Goal: Task Accomplishment & Management: Use online tool/utility

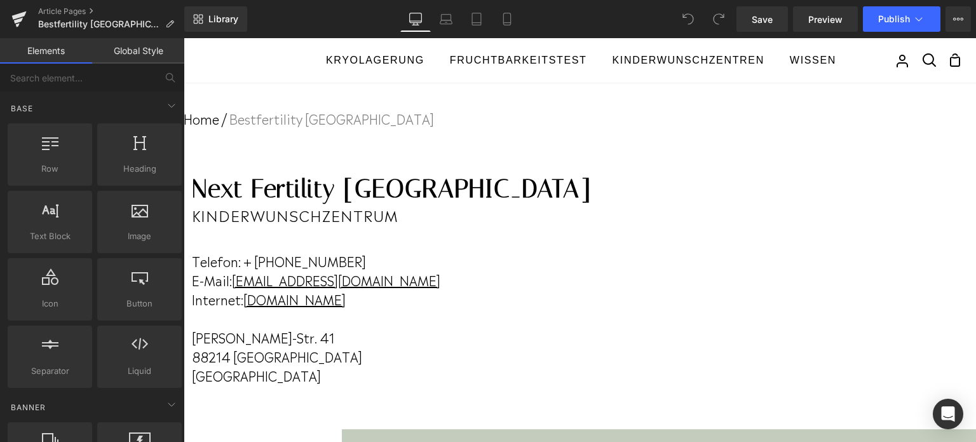
click at [505, 191] on h1 "Next Fertility [GEOGRAPHIC_DATA]" at bounding box center [391, 189] width 399 height 31
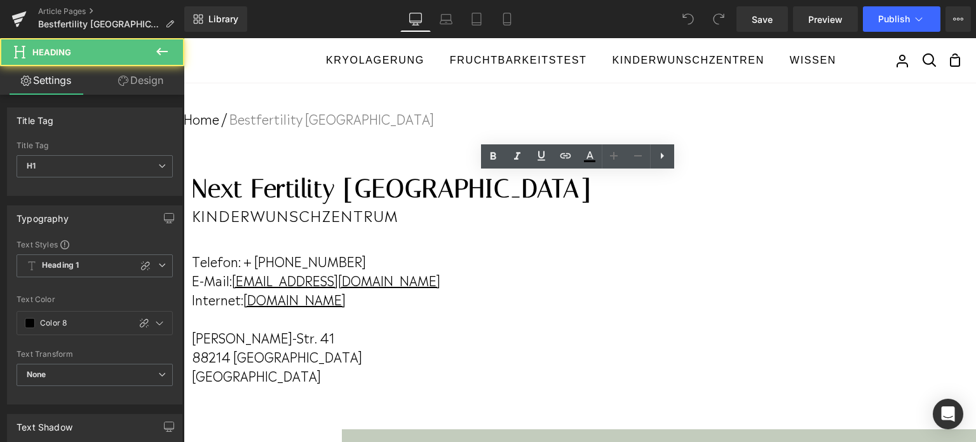
click at [508, 186] on h1 "Next Fertility [GEOGRAPHIC_DATA]" at bounding box center [391, 189] width 399 height 31
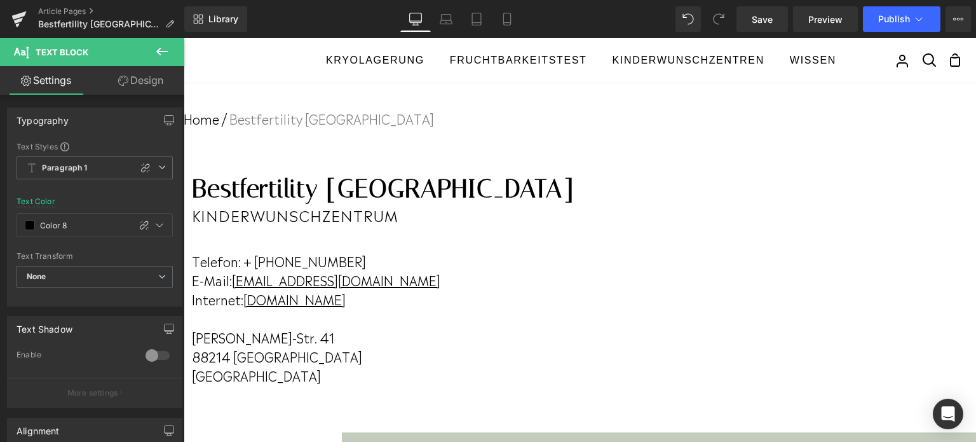
drag, startPoint x: 540, startPoint y: 257, endPoint x: 660, endPoint y: 264, distance: 120.3
click at [574, 264] on p "Telefon: + [PHONE_NUMBER]" at bounding box center [383, 260] width 382 height 19
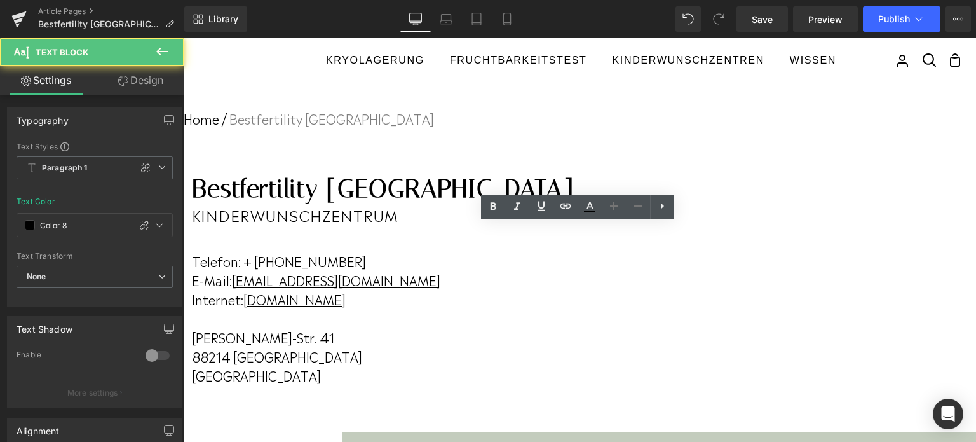
click at [544, 264] on p "Telefon: + [PHONE_NUMBER]" at bounding box center [383, 260] width 382 height 19
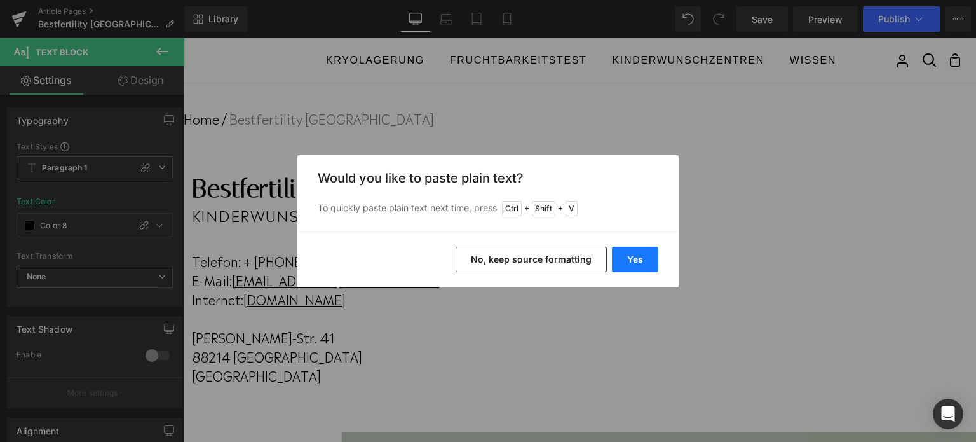
click at [638, 256] on button "Yes" at bounding box center [635, 259] width 46 height 25
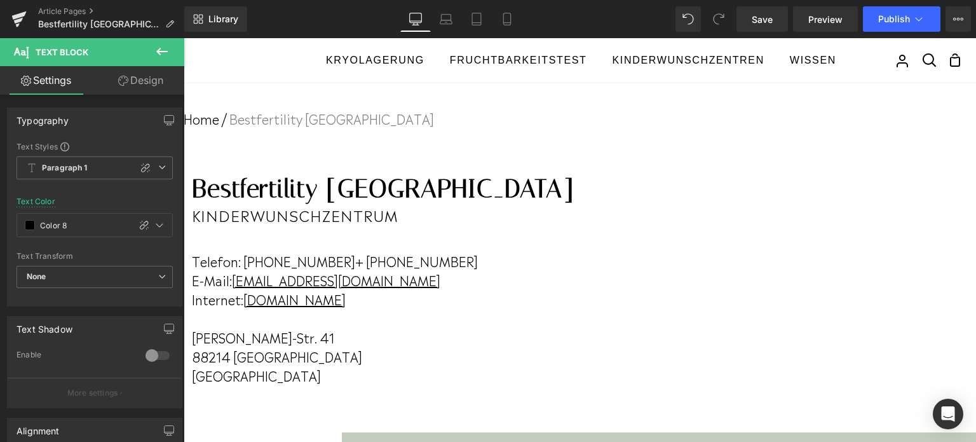
click at [574, 261] on p "Telefon: [PHONE_NUMBER]+ [PHONE_NUMBER]" at bounding box center [383, 260] width 382 height 19
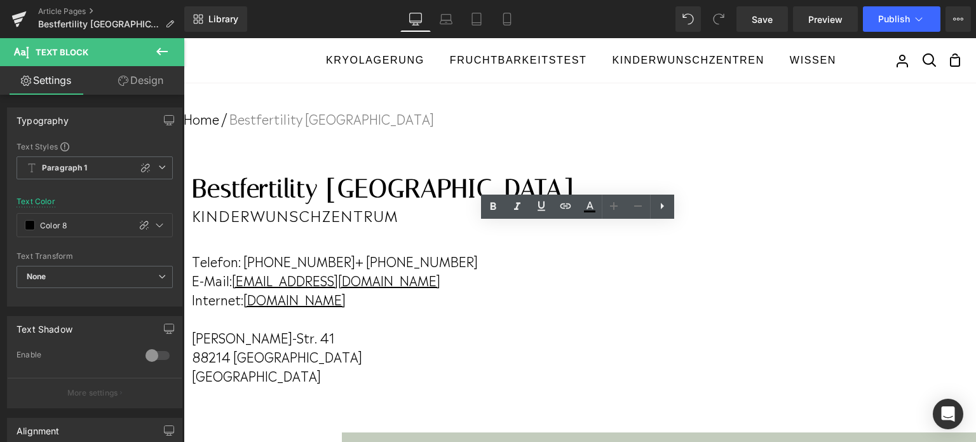
drag, startPoint x: 588, startPoint y: 261, endPoint x: 710, endPoint y: 268, distance: 122.2
click at [574, 268] on p "Telefon: [PHONE_NUMBER]+ [PHONE_NUMBER]" at bounding box center [383, 260] width 382 height 19
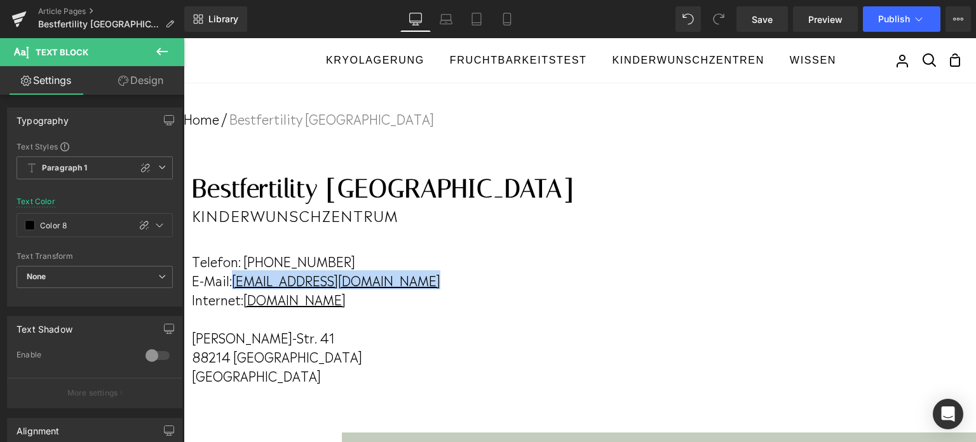
drag, startPoint x: 686, startPoint y: 281, endPoint x: 510, endPoint y: 283, distance: 175.4
click at [510, 283] on p "E-Mail: [EMAIL_ADDRESS][DOMAIN_NAME]" at bounding box center [383, 279] width 382 height 19
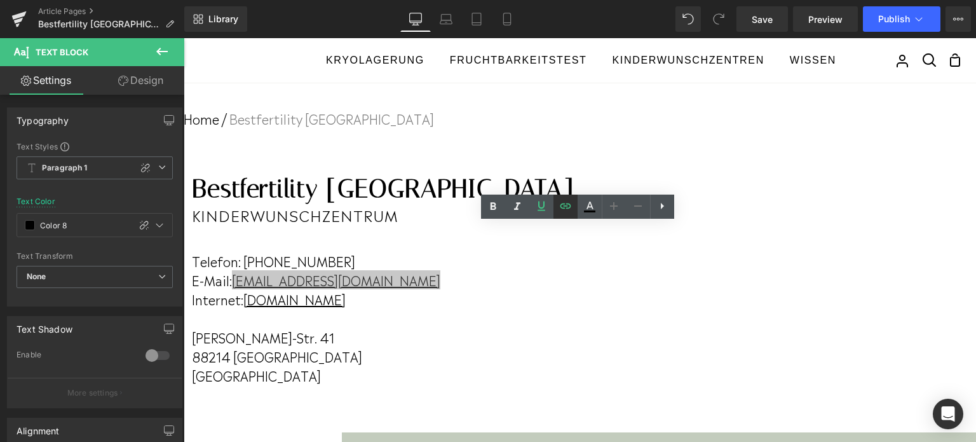
click at [559, 210] on icon at bounding box center [565, 205] width 15 height 15
drag, startPoint x: 576, startPoint y: 310, endPoint x: 582, endPoint y: 320, distance: 11.7
click at [582, 320] on input "mailto:[EMAIL_ADDRESS][DOMAIN_NAME]?subject=[via%20FERTILA]%20" at bounding box center [633, 310] width 196 height 32
drag, startPoint x: 575, startPoint y: 312, endPoint x: 707, endPoint y: 321, distance: 133.1
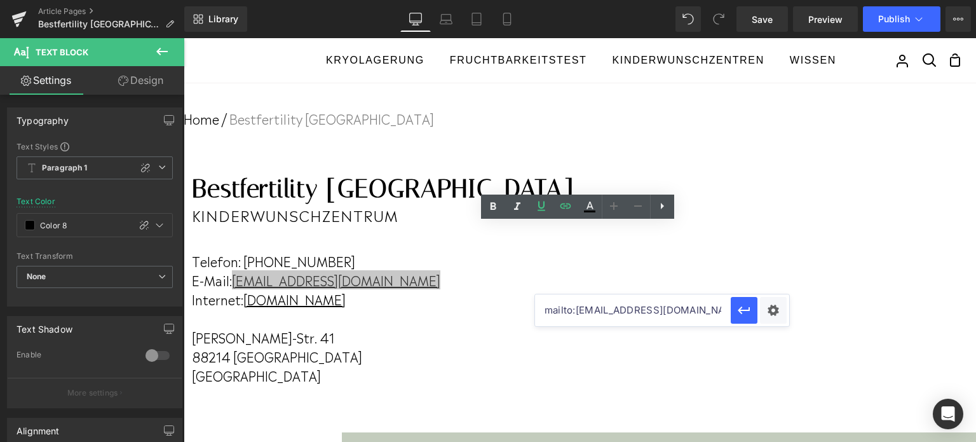
click at [707, 321] on input "mailto:[EMAIL_ADDRESS][DOMAIN_NAME]?subject=[via%20FERTILA]%20" at bounding box center [633, 310] width 196 height 32
paste input "info@best"
drag, startPoint x: 671, startPoint y: 308, endPoint x: 743, endPoint y: 317, distance: 72.4
click at [743, 317] on div "mailto:[EMAIL_ADDRESS][DOMAIN_NAME]?subject=[via%20FERTILA]%20" at bounding box center [662, 310] width 254 height 32
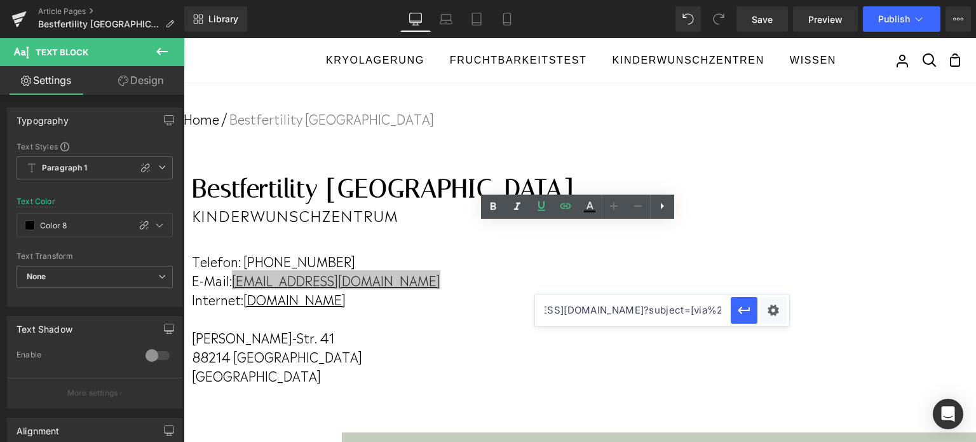
click at [708, 310] on input "mailto:[EMAIL_ADDRESS][DOMAIN_NAME]?subject=[via%20FERTILA]%20" at bounding box center [633, 310] width 196 height 32
drag, startPoint x: 812, startPoint y: 348, endPoint x: 514, endPoint y: 304, distance: 301.4
drag, startPoint x: 514, startPoint y: 304, endPoint x: 676, endPoint y: 302, distance: 162.7
click at [574, 302] on p "Internet: [DOMAIN_NAME]" at bounding box center [383, 298] width 382 height 19
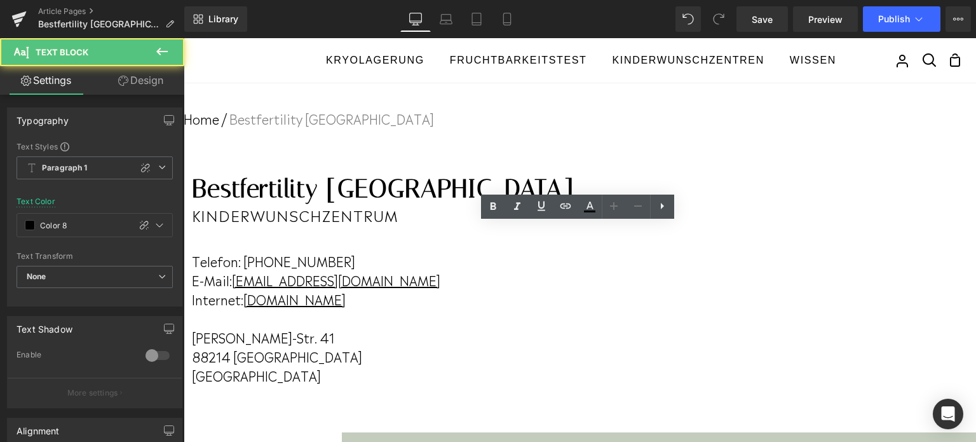
click at [574, 311] on p at bounding box center [383, 317] width 382 height 19
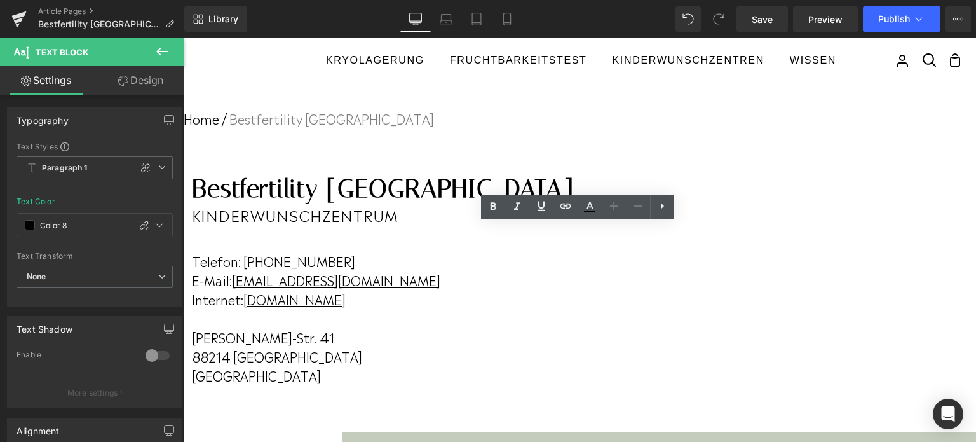
click at [440, 285] on u "[EMAIL_ADDRESS][DOMAIN_NAME]" at bounding box center [336, 279] width 208 height 19
click at [640, 303] on span "Edit" at bounding box center [646, 306] width 15 height 11
drag, startPoint x: 728, startPoint y: 348, endPoint x: 759, endPoint y: 329, distance: 36.0
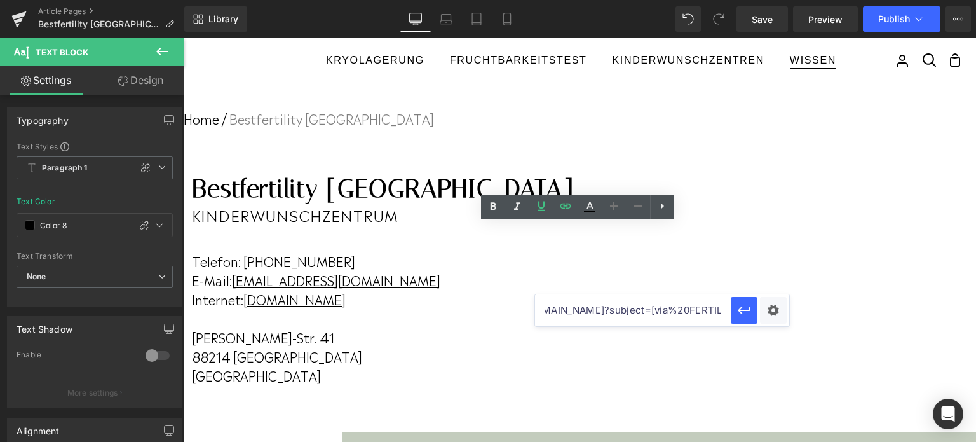
scroll to position [0, 0]
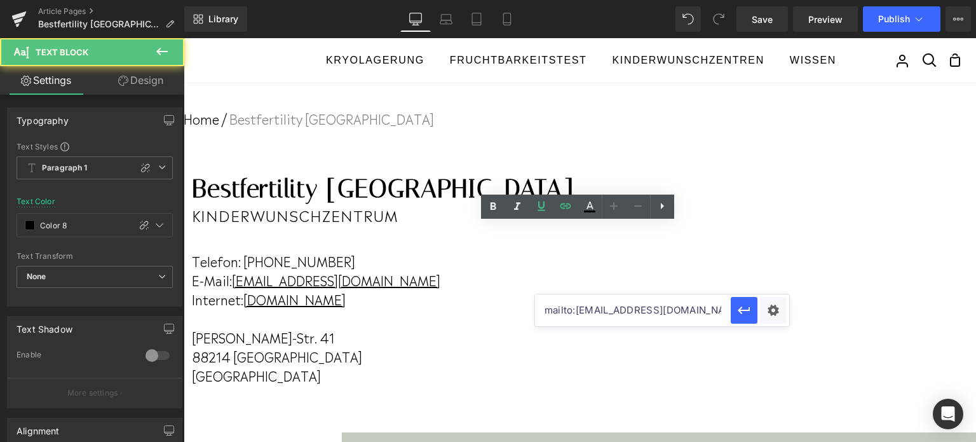
click at [574, 281] on p "E-Mail: [EMAIL_ADDRESS][DOMAIN_NAME]" at bounding box center [383, 279] width 382 height 19
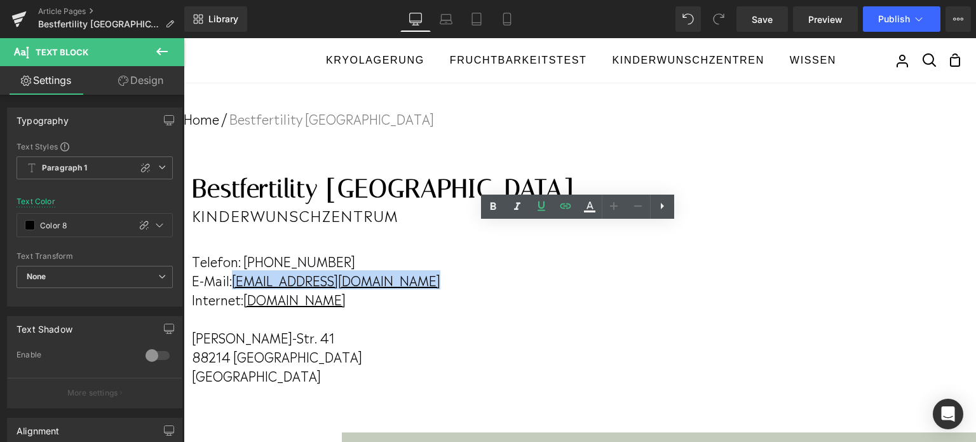
drag, startPoint x: 697, startPoint y: 281, endPoint x: 513, endPoint y: 281, distance: 183.7
click at [513, 281] on p "E-Mail: [EMAIL_ADDRESS][DOMAIN_NAME]" at bounding box center [383, 279] width 382 height 19
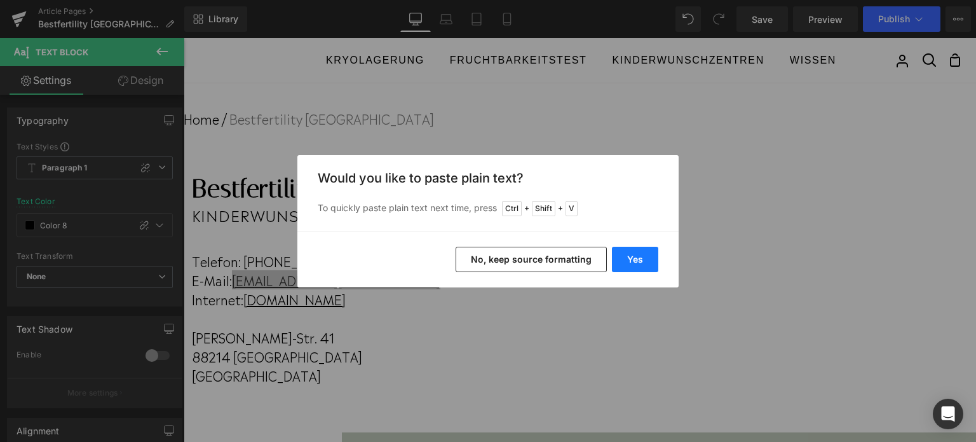
click at [625, 262] on button "Yes" at bounding box center [635, 259] width 46 height 25
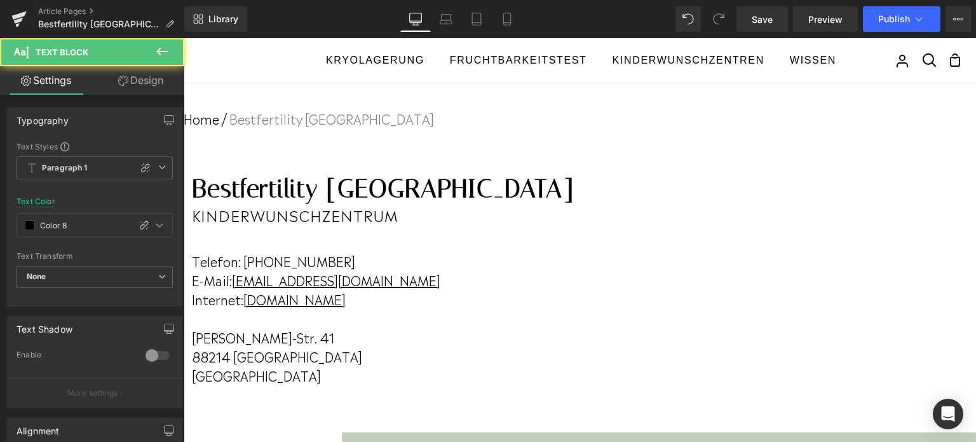
click at [440, 281] on u "[EMAIL_ADDRESS][DOMAIN_NAME]" at bounding box center [336, 279] width 208 height 19
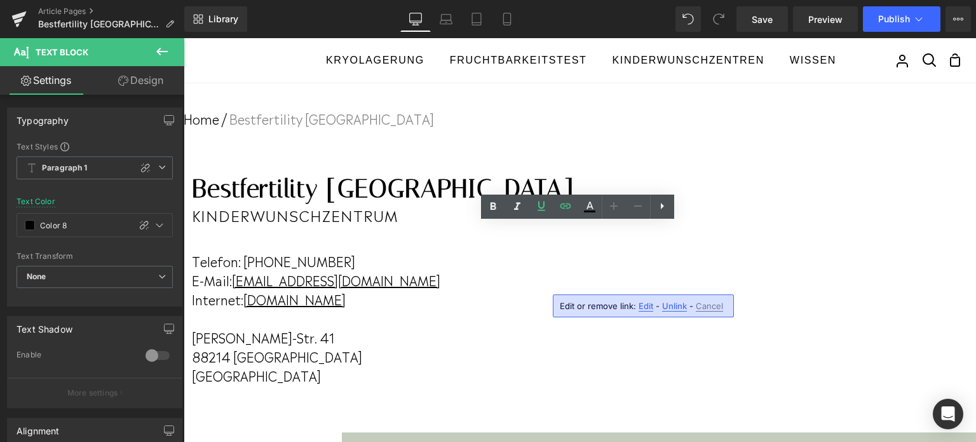
click at [641, 302] on span "Edit" at bounding box center [646, 306] width 15 height 11
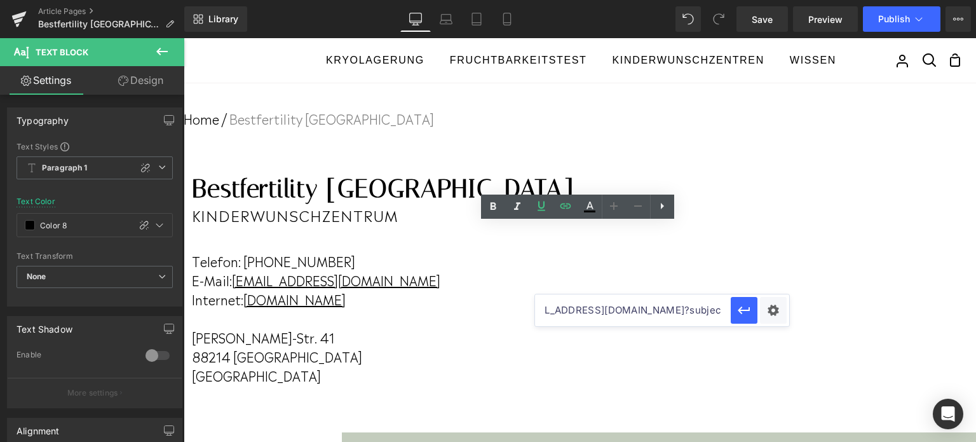
scroll to position [0, 139]
drag, startPoint x: 728, startPoint y: 345, endPoint x: 755, endPoint y: 329, distance: 31.6
paste input "info@best"
click at [747, 311] on icon "button" at bounding box center [744, 310] width 15 height 15
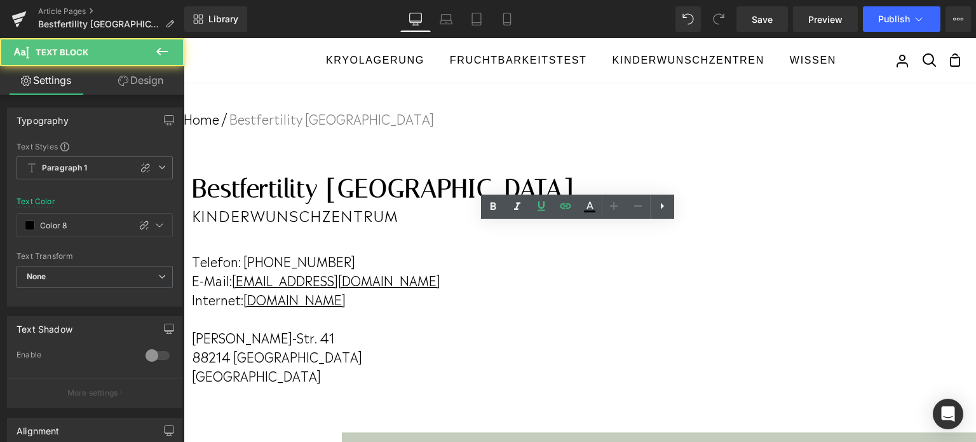
click at [346, 299] on link "[DOMAIN_NAME]" at bounding box center [294, 298] width 102 height 19
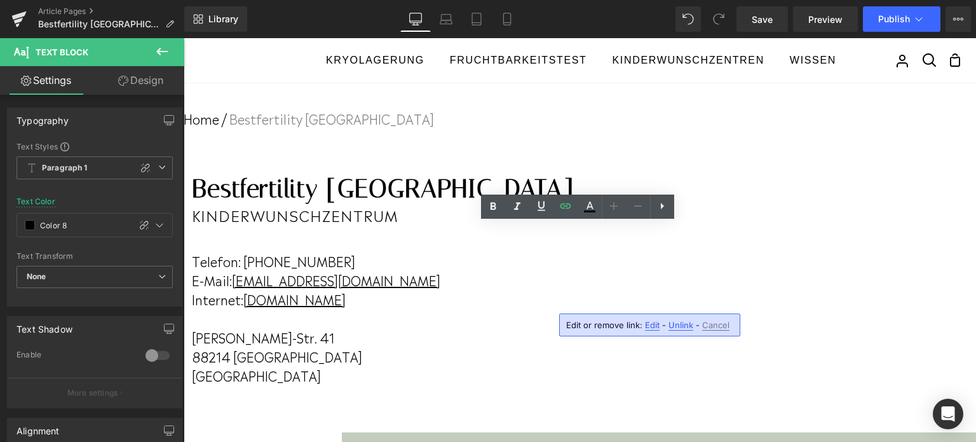
click at [646, 323] on span "Edit" at bounding box center [652, 325] width 15 height 11
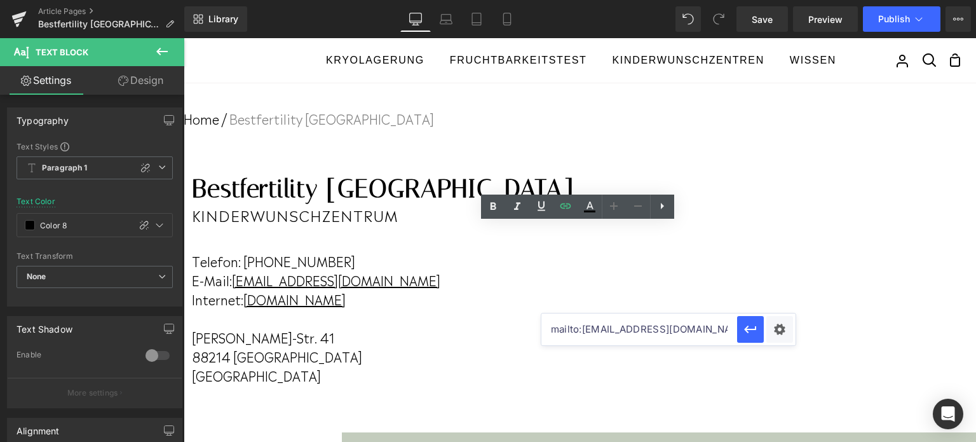
scroll to position [0, 13]
drag, startPoint x: 553, startPoint y: 330, endPoint x: 740, endPoint y: 343, distance: 187.9
click at [740, 343] on div "mailto:[EMAIL_ADDRESS][DOMAIN_NAME]?subject=[via%20FERTILA]%20" at bounding box center [668, 329] width 254 height 32
paste input "bestfertility"
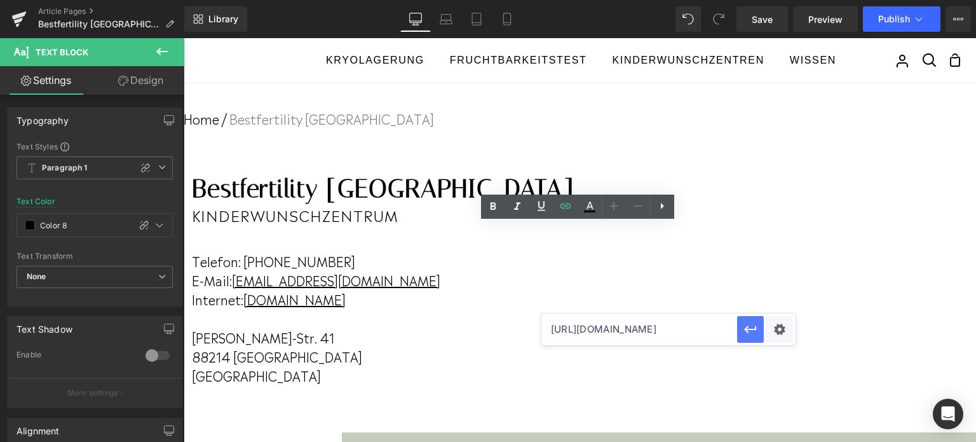
click at [744, 333] on icon "button" at bounding box center [750, 329] width 15 height 15
drag, startPoint x: 687, startPoint y: 302, endPoint x: 523, endPoint y: 302, distance: 164.0
click at [523, 302] on p "Internet: [DOMAIN_NAME]" at bounding box center [383, 298] width 382 height 19
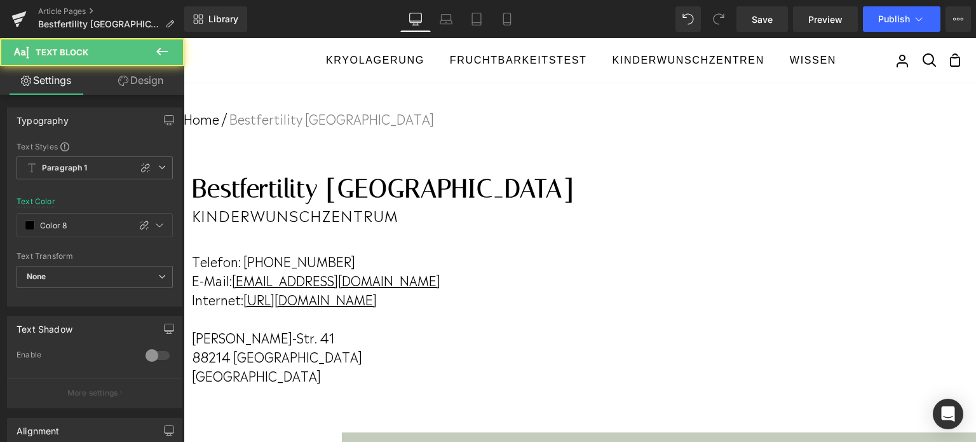
click at [377, 295] on link "[URL][DOMAIN_NAME]" at bounding box center [309, 298] width 133 height 19
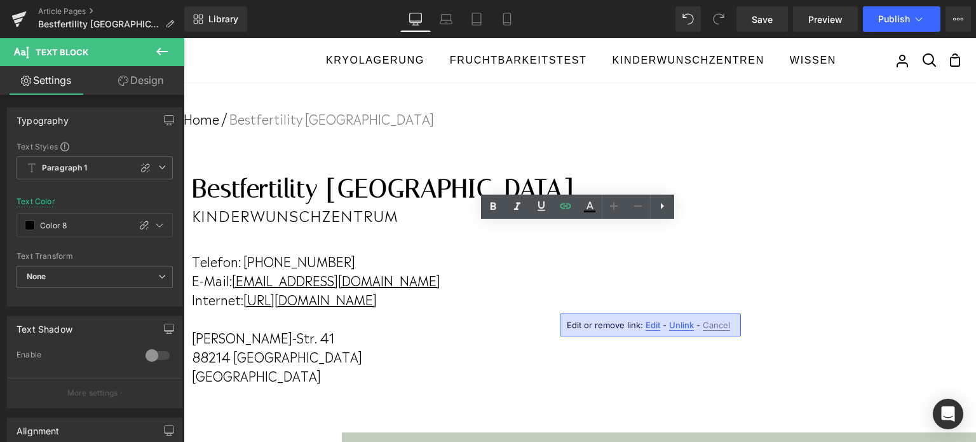
click at [653, 325] on span "Edit" at bounding box center [653, 325] width 15 height 11
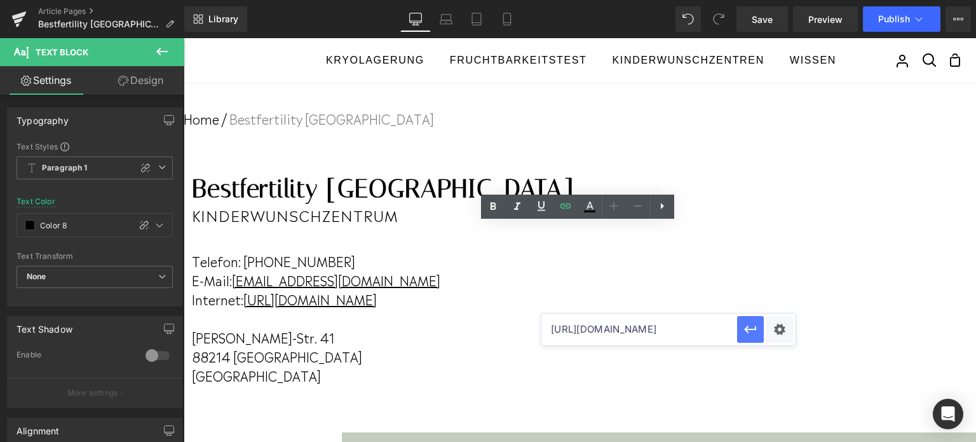
click at [744, 327] on icon "button" at bounding box center [750, 329] width 15 height 15
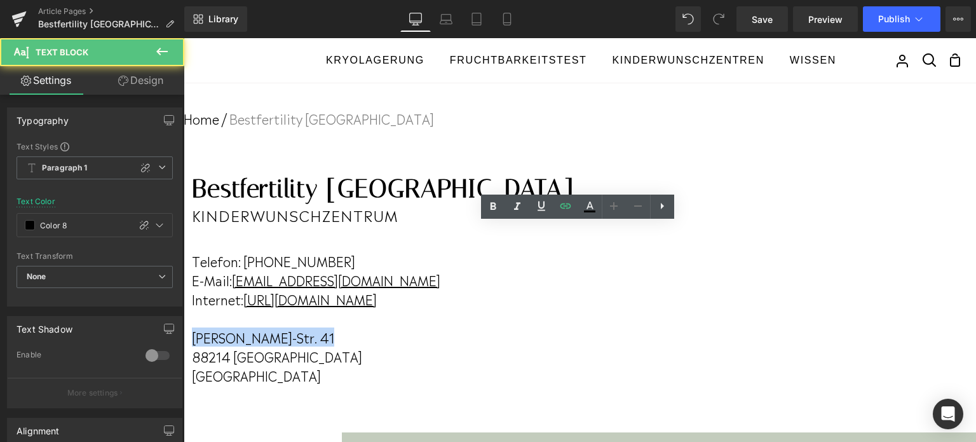
drag, startPoint x: 641, startPoint y: 339, endPoint x: 511, endPoint y: 335, distance: 129.7
click at [511, 335] on p "[PERSON_NAME]-Str. 41" at bounding box center [383, 336] width 382 height 19
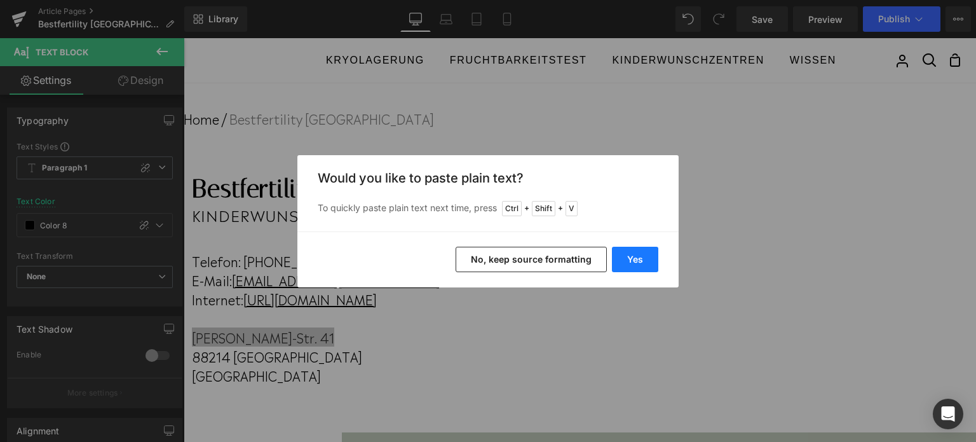
click at [638, 259] on button "Yes" at bounding box center [635, 259] width 46 height 25
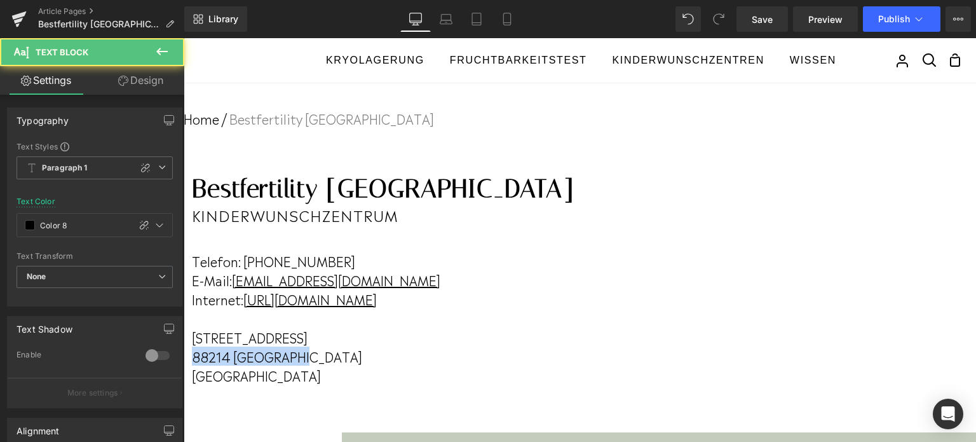
drag, startPoint x: 632, startPoint y: 360, endPoint x: 522, endPoint y: 354, distance: 109.5
click at [522, 354] on p "88214 [GEOGRAPHIC_DATA]" at bounding box center [383, 355] width 382 height 19
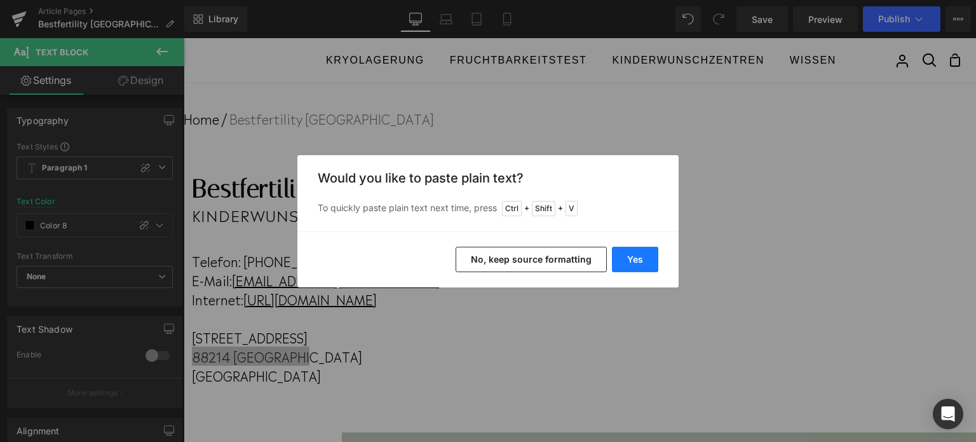
click at [636, 261] on button "Yes" at bounding box center [635, 259] width 46 height 25
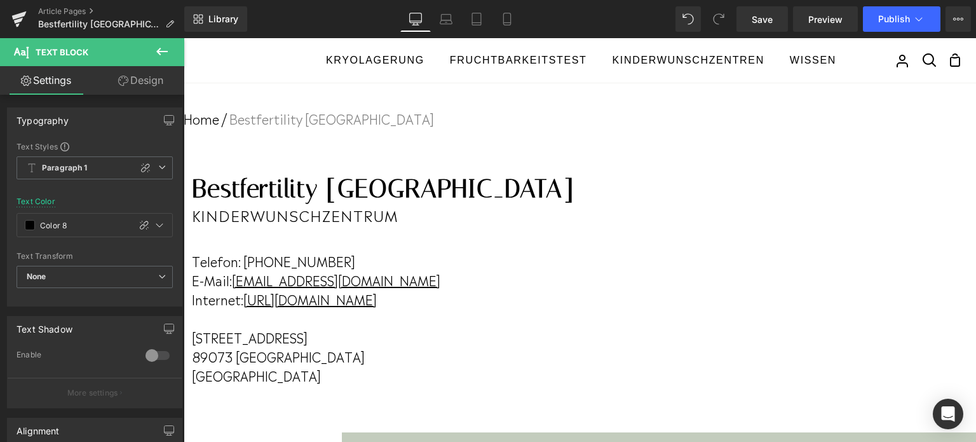
click at [574, 262] on p "Telefon: [PHONE_NUMBER]" at bounding box center [383, 260] width 382 height 19
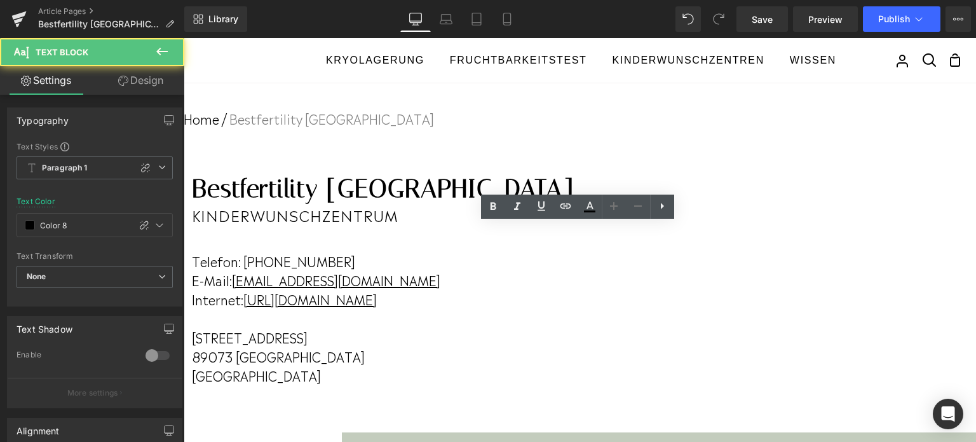
click at [574, 262] on p "Telefon: [PHONE_NUMBER]" at bounding box center [383, 260] width 382 height 19
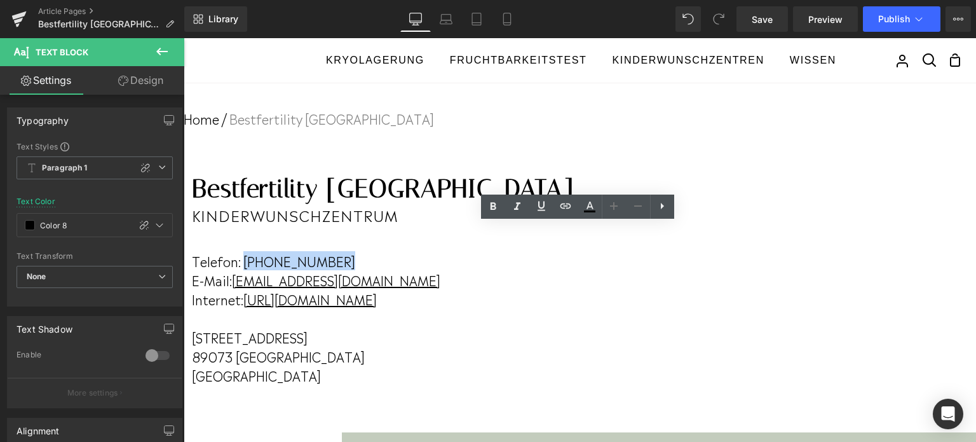
drag, startPoint x: 648, startPoint y: 261, endPoint x: 556, endPoint y: 260, distance: 92.2
click at [556, 260] on p "Telefon: [PHONE_NUMBER]" at bounding box center [383, 260] width 382 height 19
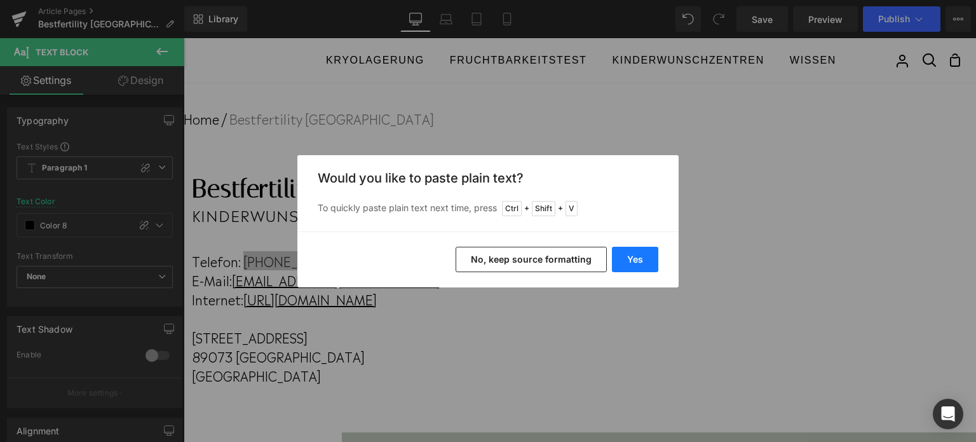
click at [618, 252] on button "Yes" at bounding box center [635, 259] width 46 height 25
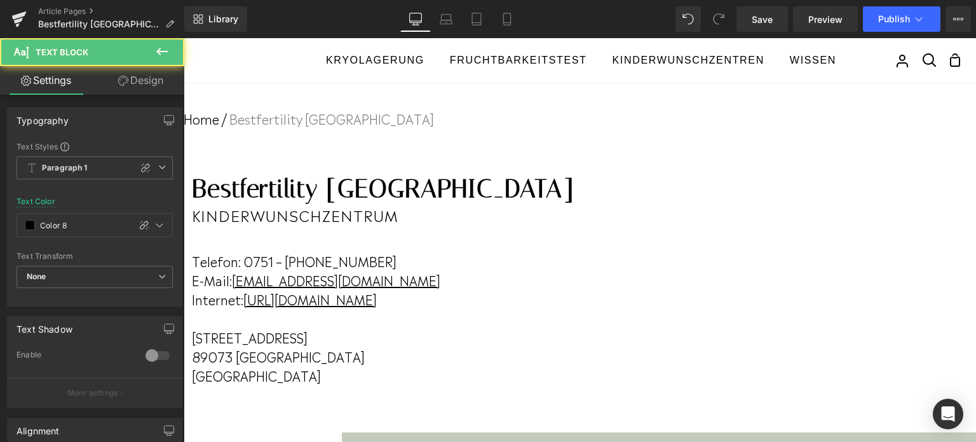
click at [440, 277] on u "[EMAIL_ADDRESS][DOMAIN_NAME]" at bounding box center [336, 279] width 208 height 19
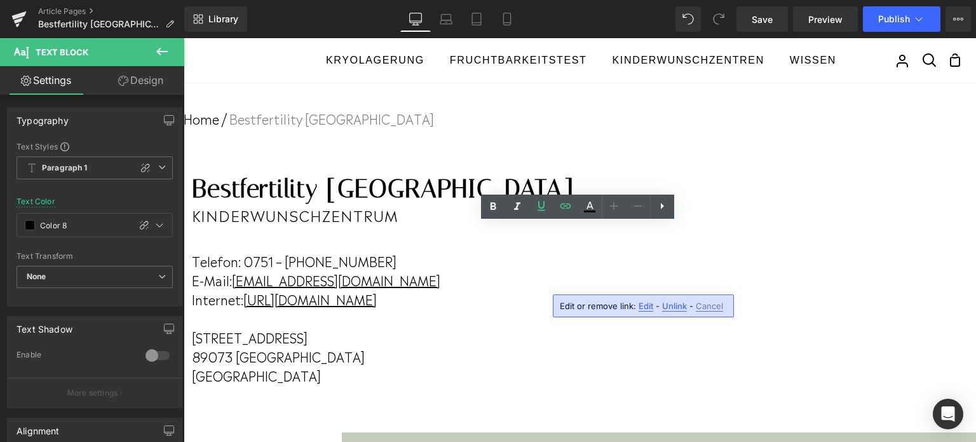
click at [641, 302] on span "Edit" at bounding box center [646, 306] width 15 height 11
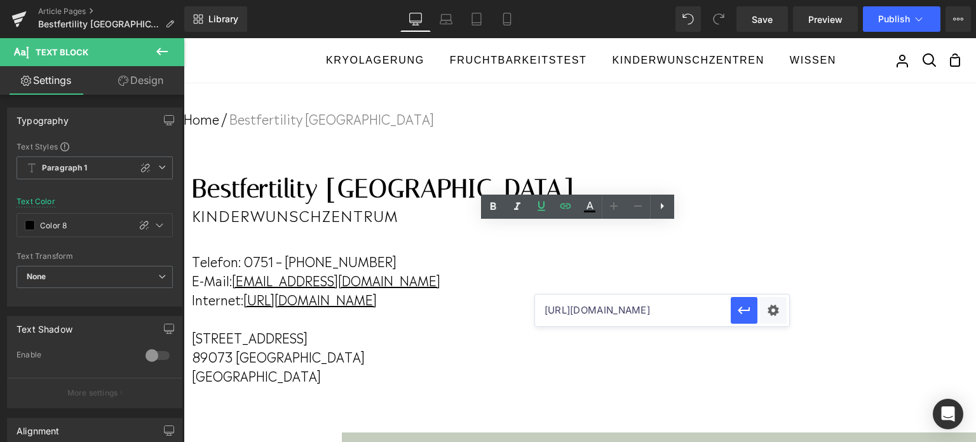
drag, startPoint x: 669, startPoint y: 307, endPoint x: 575, endPoint y: 310, distance: 94.1
click at [575, 310] on input "[URL][DOMAIN_NAME]" at bounding box center [633, 310] width 196 height 32
paste input "[EMAIL_ADDRESS][DOMAIN_NAME]"
drag, startPoint x: 542, startPoint y: 313, endPoint x: 763, endPoint y: 315, distance: 220.5
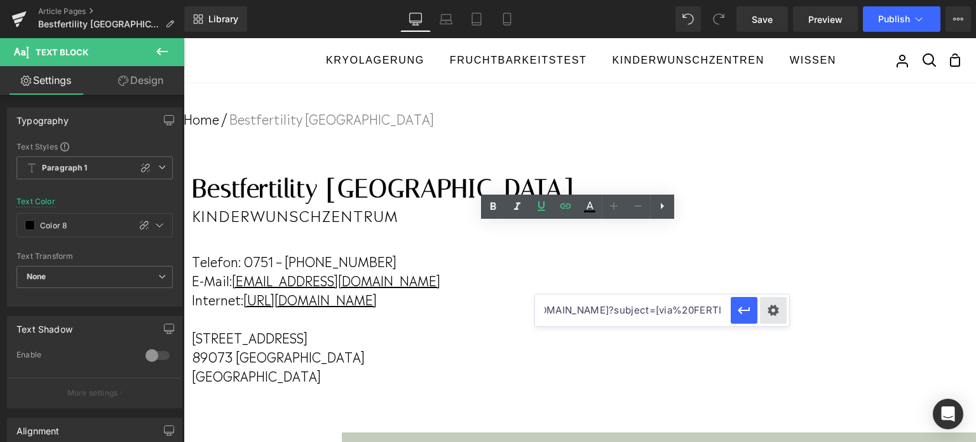
click at [763, 315] on div "mailto:[EMAIL_ADDRESS][DOMAIN_NAME]?subject=[via%20FERTILA]%20" at bounding box center [662, 310] width 254 height 32
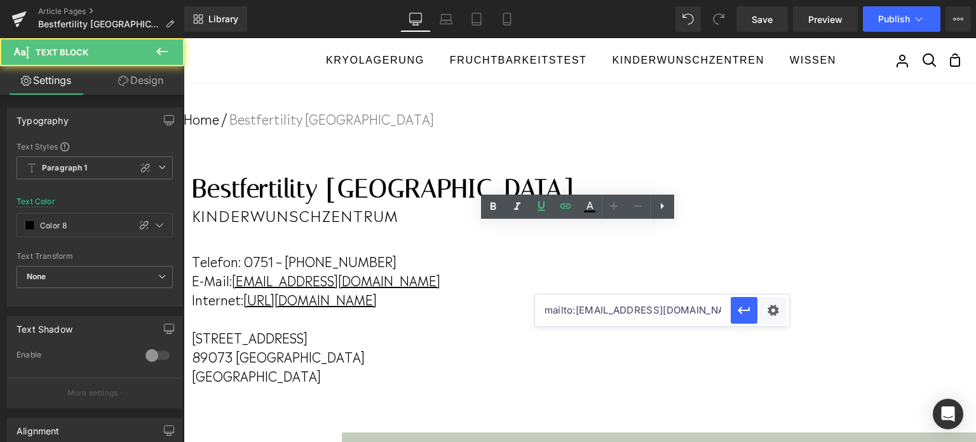
click at [440, 271] on u "[EMAIL_ADDRESS][DOMAIN_NAME]" at bounding box center [336, 279] width 208 height 19
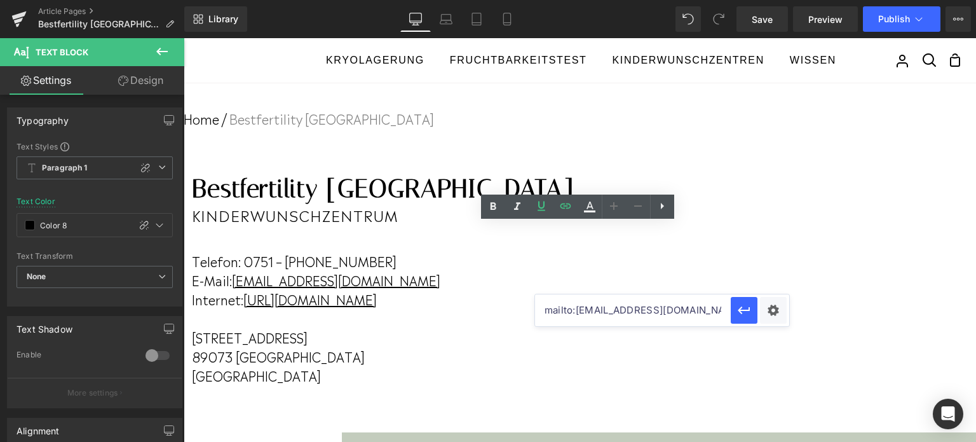
click at [440, 276] on u "[EMAIL_ADDRESS][DOMAIN_NAME]" at bounding box center [336, 279] width 208 height 19
drag, startPoint x: 661, startPoint y: 279, endPoint x: 534, endPoint y: 275, distance: 126.5
click at [534, 275] on p "E-Mail: [EMAIL_ADDRESS][DOMAIN_NAME]" at bounding box center [383, 279] width 382 height 19
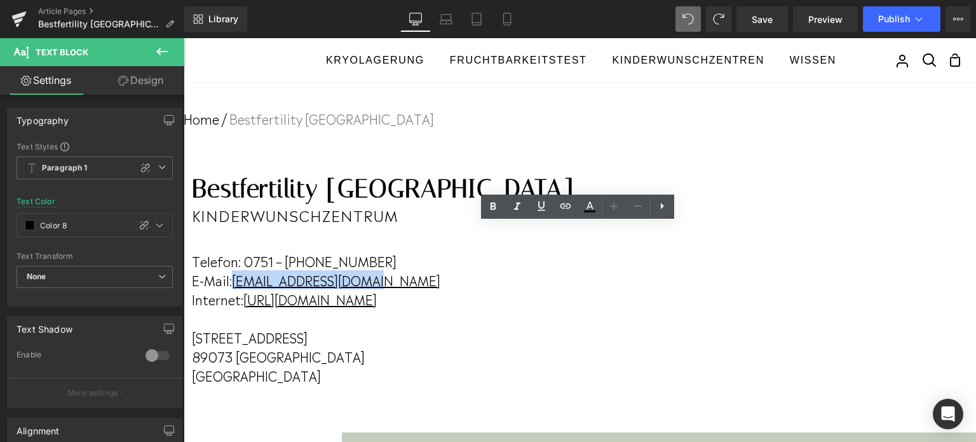
drag, startPoint x: 661, startPoint y: 276, endPoint x: 534, endPoint y: 274, distance: 126.5
click at [534, 274] on p "E-Mail: [EMAIL_ADDRESS][DOMAIN_NAME]" at bounding box center [383, 279] width 382 height 19
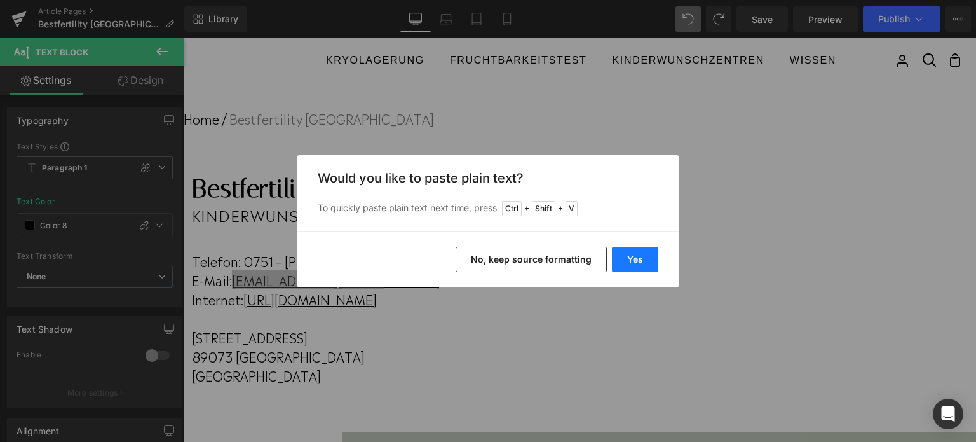
click at [624, 259] on button "Yes" at bounding box center [635, 259] width 46 height 25
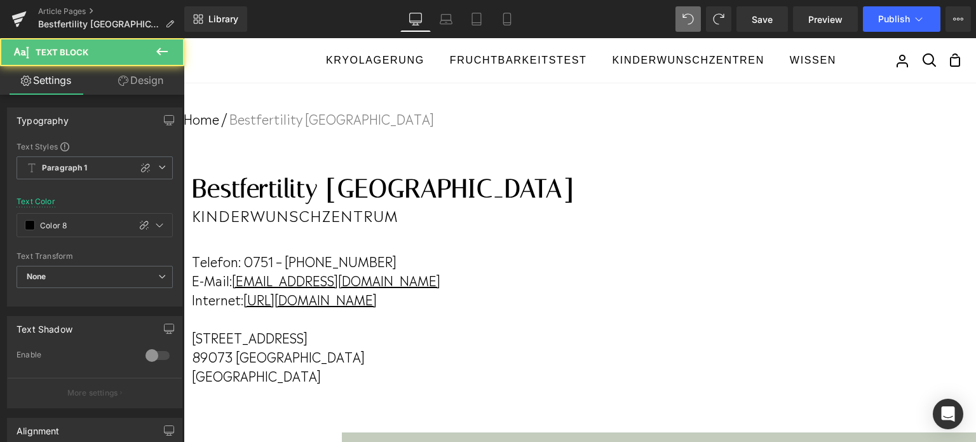
click at [377, 293] on link "[URL][DOMAIN_NAME]" at bounding box center [309, 298] width 133 height 19
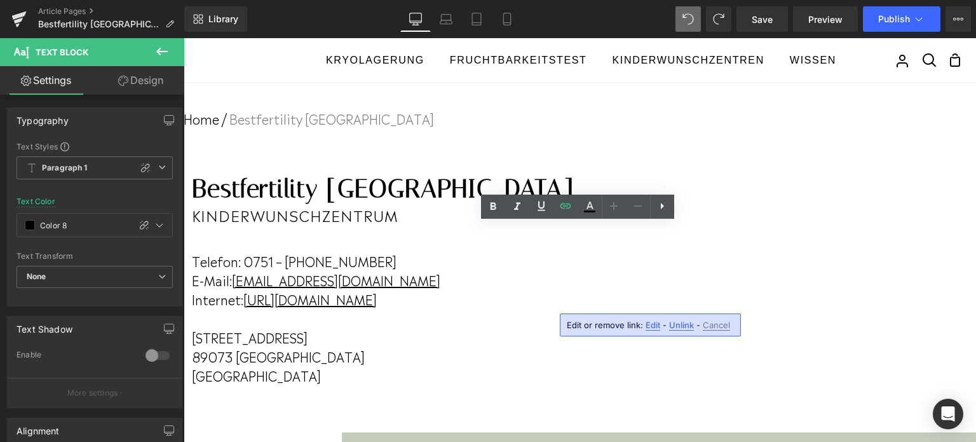
click at [651, 325] on span "Edit" at bounding box center [653, 325] width 15 height 11
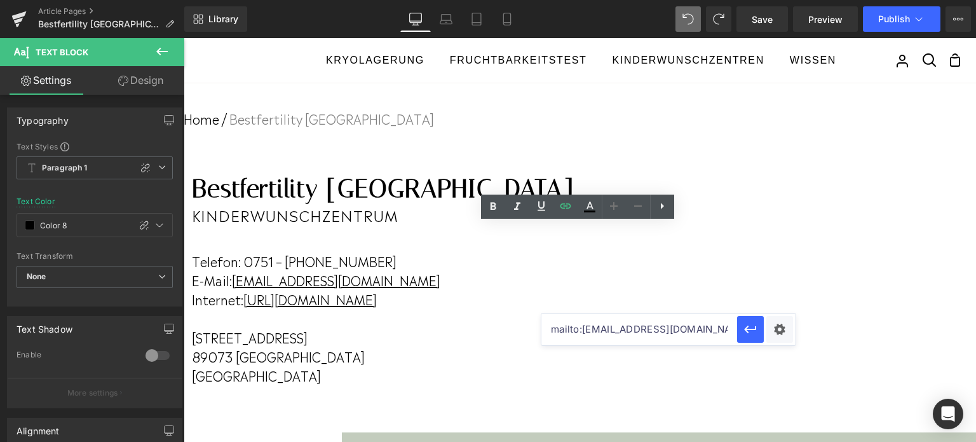
drag, startPoint x: 852, startPoint y: 365, endPoint x: 460, endPoint y: 338, distance: 392.4
click at [675, 334] on input "mailto:[EMAIL_ADDRESS][DOMAIN_NAME]?subject=[via%20FERTILA]%20" at bounding box center [639, 329] width 196 height 32
drag, startPoint x: 675, startPoint y: 334, endPoint x: 555, endPoint y: 330, distance: 120.2
click at [555, 330] on input "mailto:[EMAIL_ADDRESS][DOMAIN_NAME]?subject=[via%20FERTILA]%20" at bounding box center [639, 329] width 196 height 32
click at [551, 330] on input "mailto:[EMAIL_ADDRESS][DOMAIN_NAME]?subject=[via%20FERTILA]%20" at bounding box center [639, 329] width 196 height 32
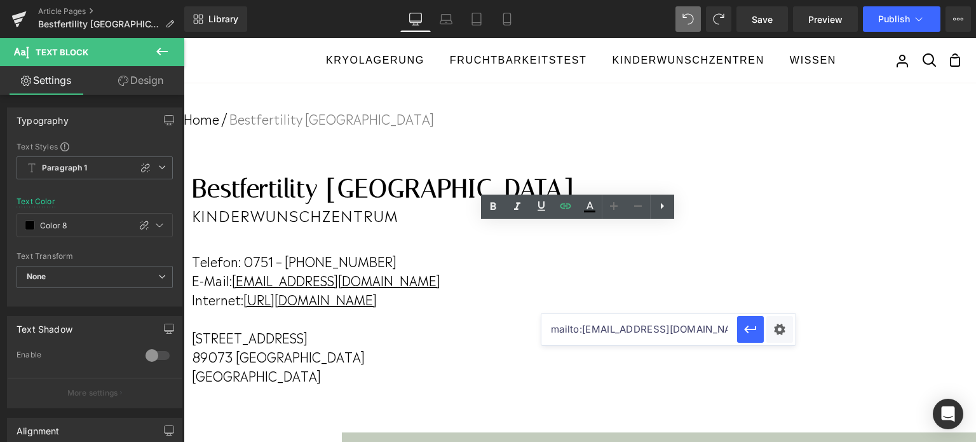
drag, startPoint x: 551, startPoint y: 330, endPoint x: 669, endPoint y: 327, distance: 117.6
click at [669, 327] on input "mailto:[EMAIL_ADDRESS][DOMAIN_NAME]?subject=[via%20FERTILA]%20" at bounding box center [639, 329] width 196 height 32
paste input "kinderwunschzentrum-[GEOGRAPHIC_DATA]"
type input "[URL][DOMAIN_NAME]"
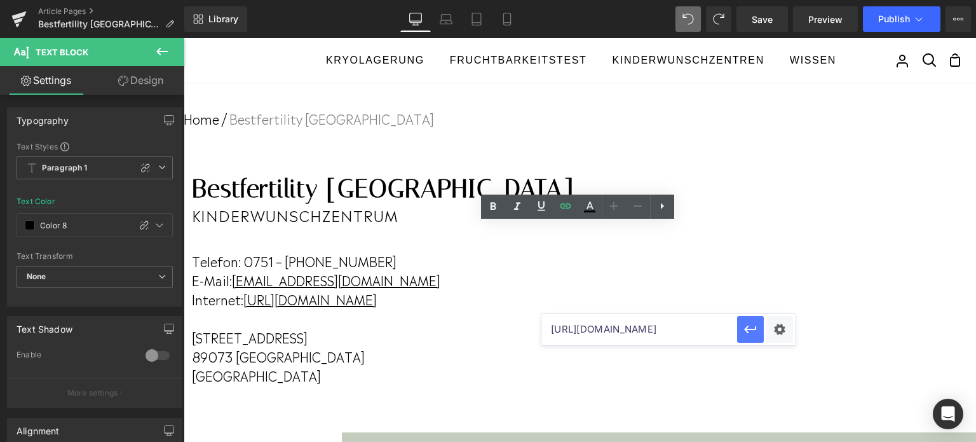
scroll to position [0, 0]
click at [754, 332] on icon "button" at bounding box center [750, 329] width 15 height 15
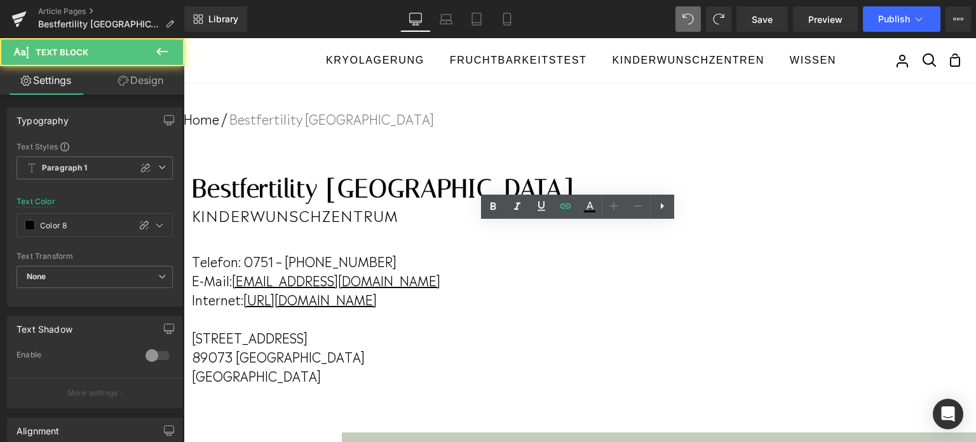
click at [377, 303] on link "[URL][DOMAIN_NAME]" at bounding box center [309, 298] width 133 height 19
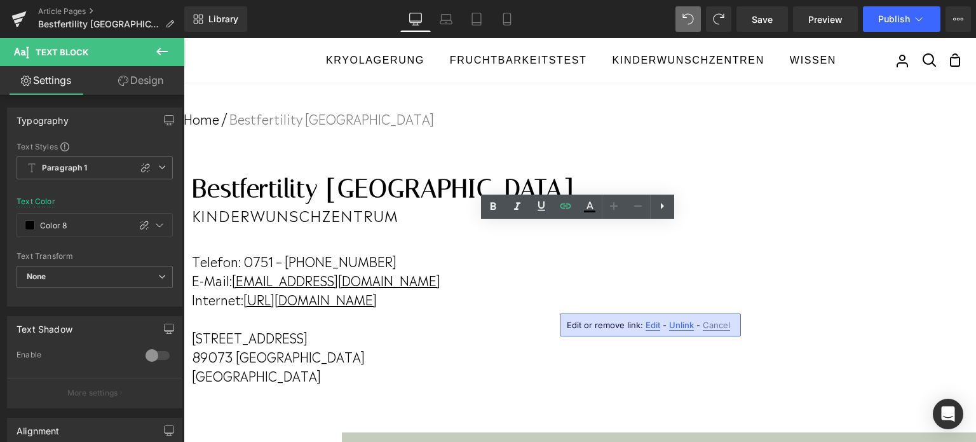
click at [650, 323] on span "Edit" at bounding box center [653, 325] width 15 height 11
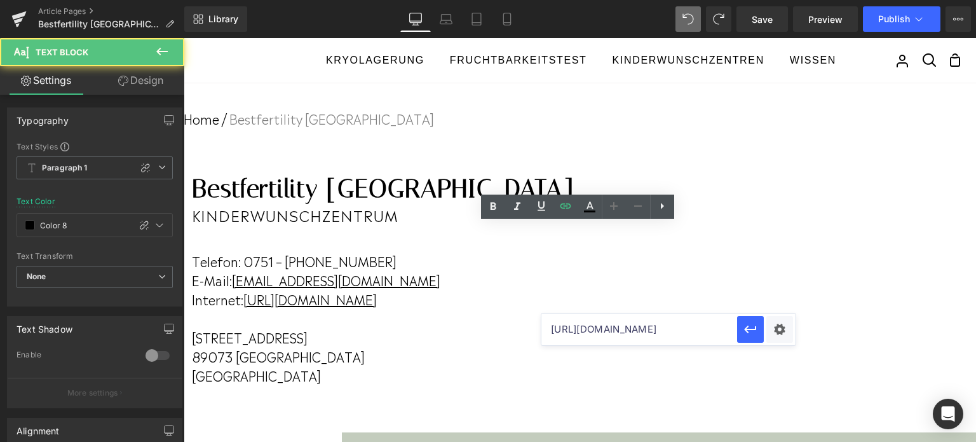
click at [574, 282] on p "E-Mail: [EMAIL_ADDRESS][DOMAIN_NAME]" at bounding box center [383, 279] width 382 height 19
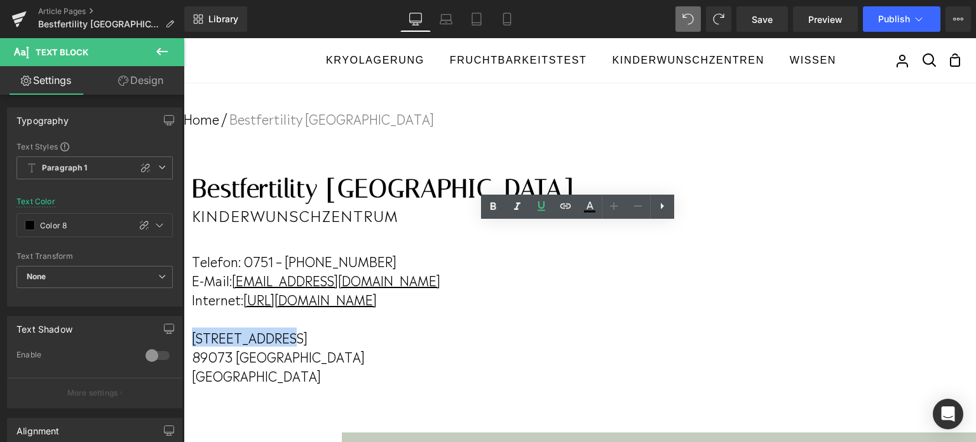
drag, startPoint x: 531, startPoint y: 342, endPoint x: 636, endPoint y: 335, distance: 105.1
click at [574, 335] on p "[STREET_ADDRESS]" at bounding box center [383, 336] width 382 height 19
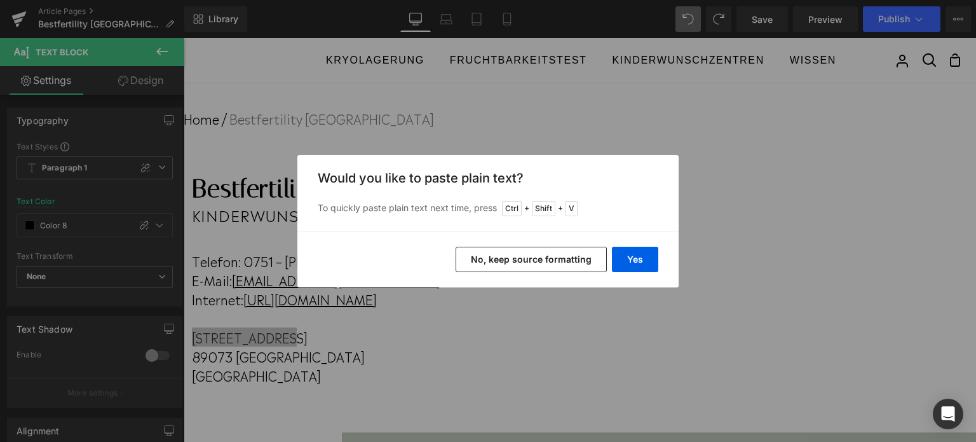
click at [636, 271] on div "Yes No, keep source formatting" at bounding box center [487, 259] width 381 height 56
click at [636, 264] on button "Yes" at bounding box center [635, 259] width 46 height 25
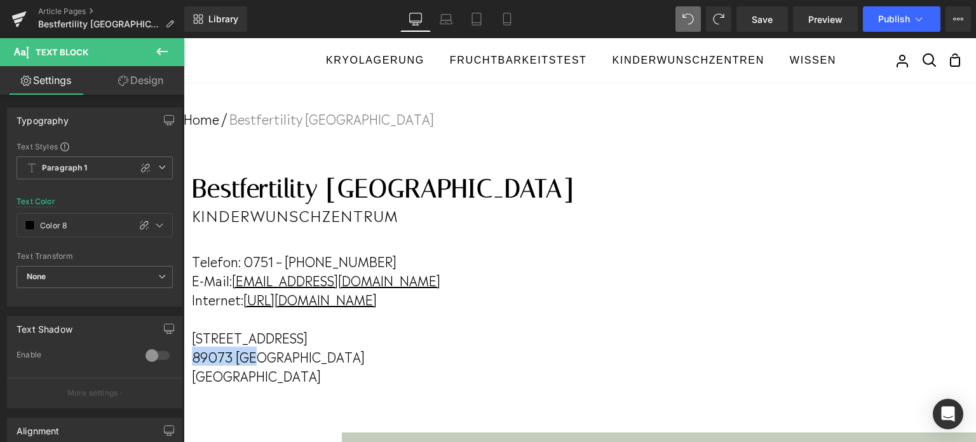
drag, startPoint x: 544, startPoint y: 357, endPoint x: 609, endPoint y: 356, distance: 64.8
click at [574, 356] on p "89073 [GEOGRAPHIC_DATA]" at bounding box center [383, 355] width 382 height 19
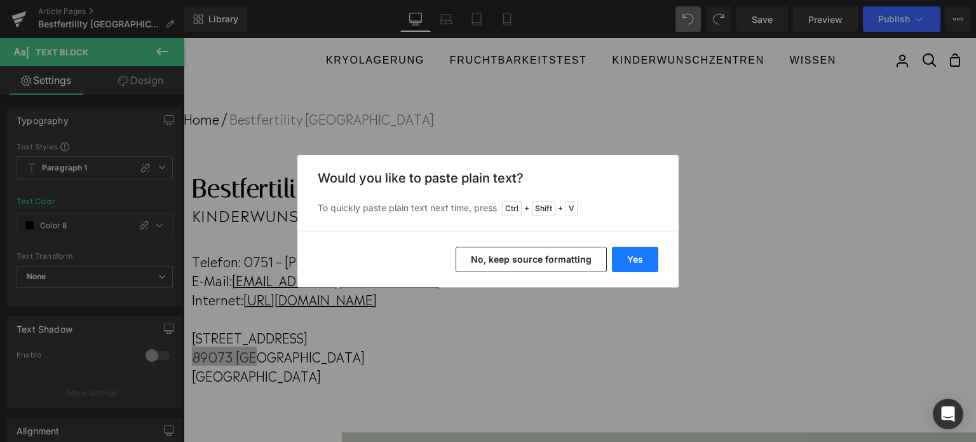
click at [635, 266] on button "Yes" at bounding box center [635, 259] width 46 height 25
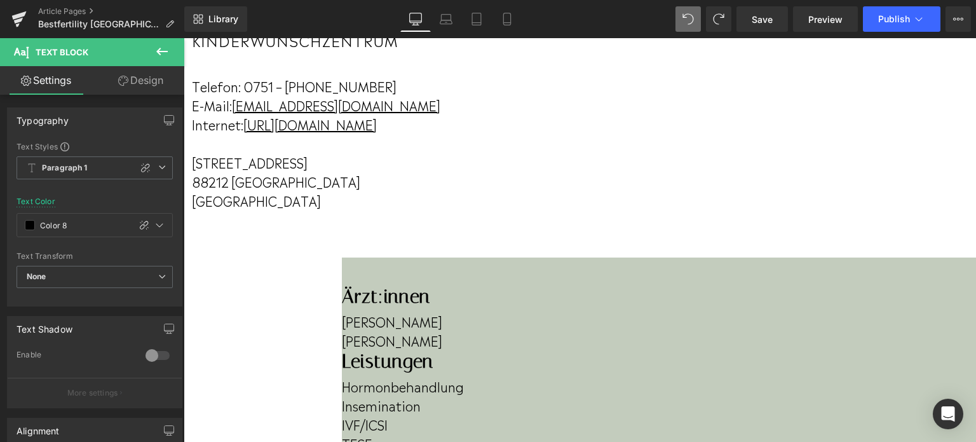
scroll to position [239, 0]
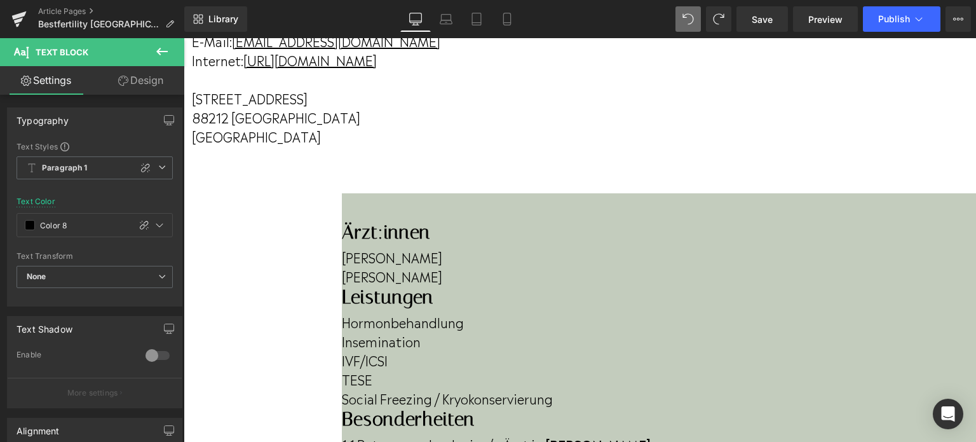
drag, startPoint x: 623, startPoint y: 411, endPoint x: 632, endPoint y: 454, distance: 43.6
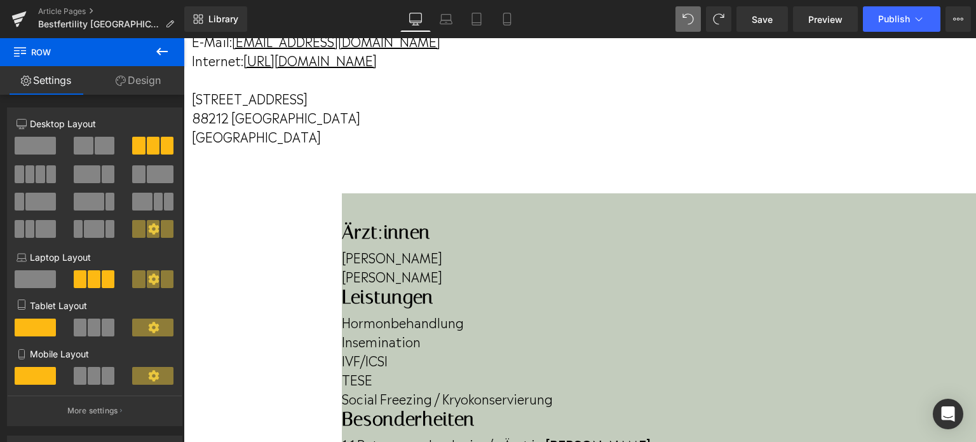
click at [342, 254] on p "[PERSON_NAME]" at bounding box center [659, 256] width 634 height 19
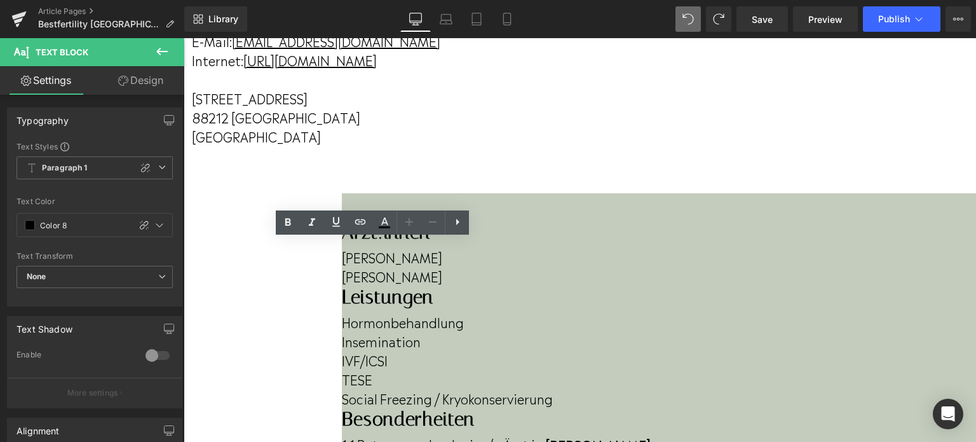
drag, startPoint x: 283, startPoint y: 254, endPoint x: 375, endPoint y: 252, distance: 92.2
click at [375, 252] on p "[PERSON_NAME]" at bounding box center [659, 256] width 634 height 19
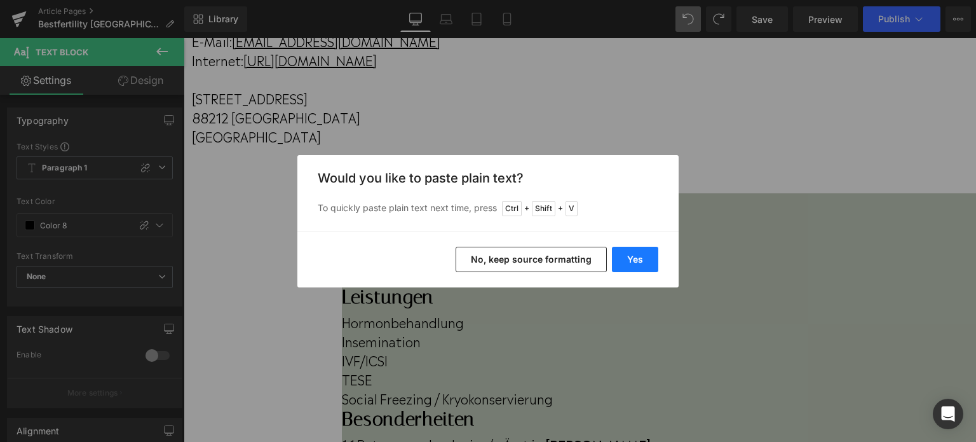
click at [634, 250] on button "Yes" at bounding box center [635, 259] width 46 height 25
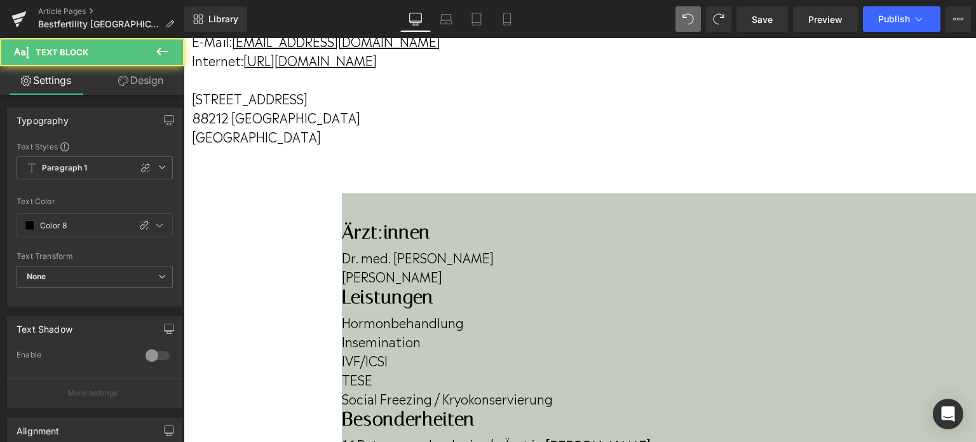
click at [342, 255] on p "Dr. med. [PERSON_NAME]" at bounding box center [659, 256] width 634 height 19
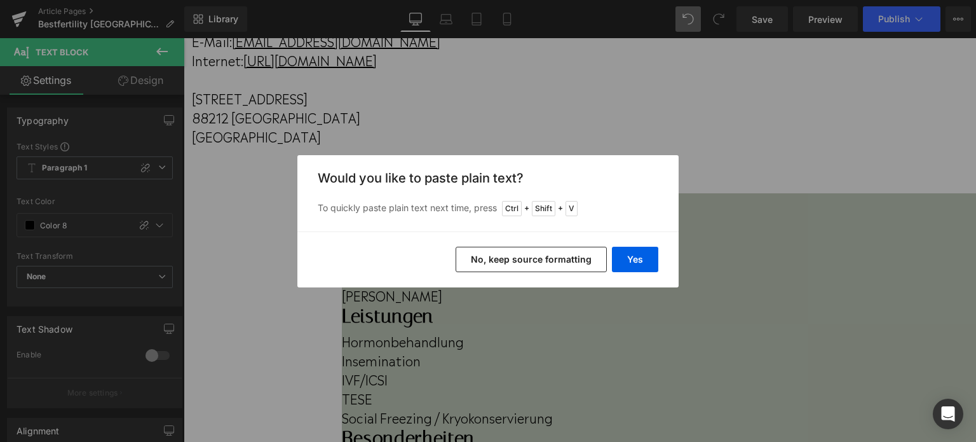
click at [662, 264] on div "Yes No, keep source formatting" at bounding box center [487, 259] width 381 height 56
click at [643, 262] on button "Yes" at bounding box center [635, 259] width 46 height 25
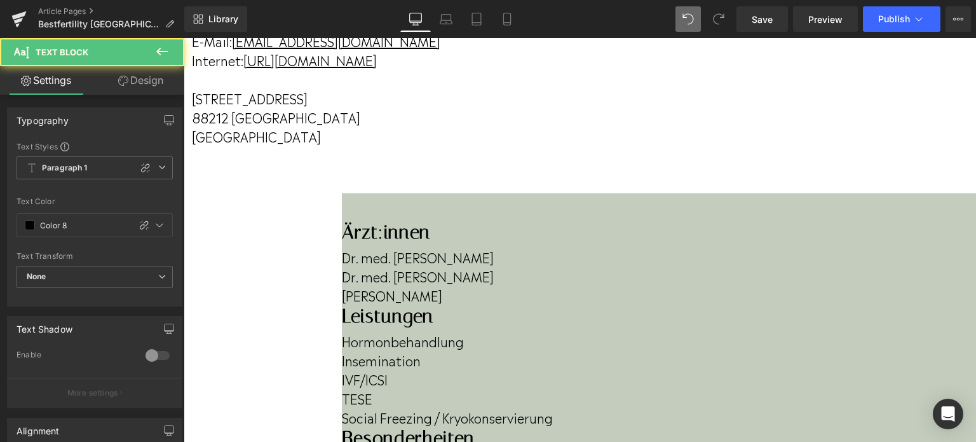
click at [412, 292] on p "[PERSON_NAME]" at bounding box center [659, 294] width 634 height 19
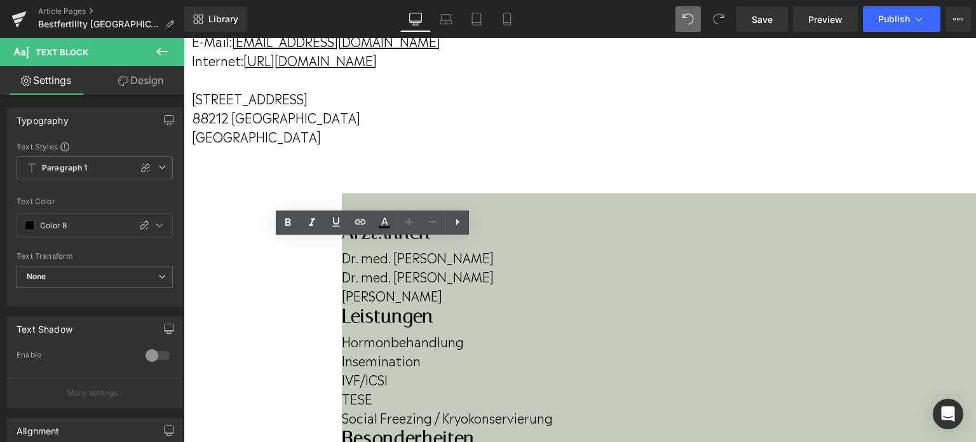
drag, startPoint x: 412, startPoint y: 292, endPoint x: 280, endPoint y: 297, distance: 131.7
click at [342, 297] on p "[PERSON_NAME]" at bounding box center [659, 294] width 634 height 19
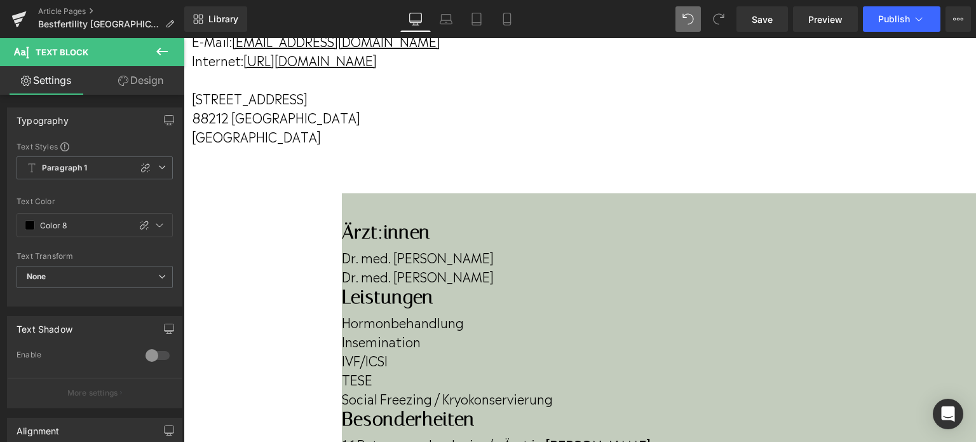
click at [505, 312] on p "Hormonbehandlung" at bounding box center [659, 321] width 634 height 19
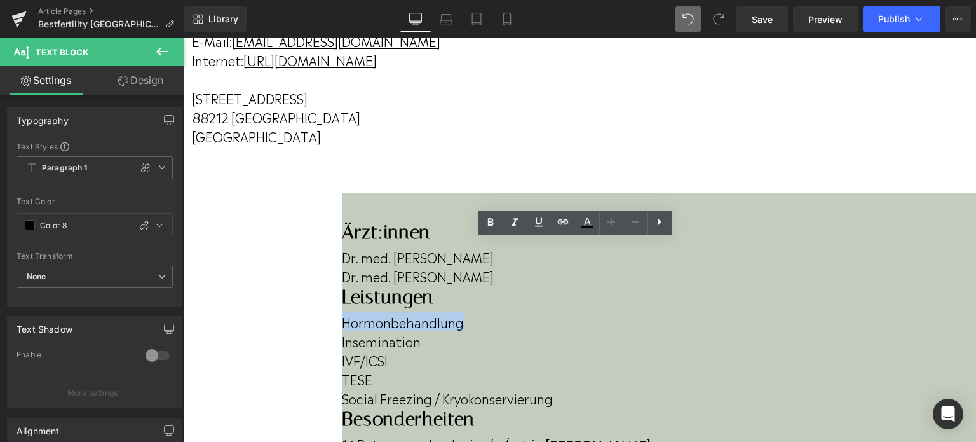
drag, startPoint x: 607, startPoint y: 255, endPoint x: 487, endPoint y: 250, distance: 119.6
click at [487, 312] on p "Hormonbehandlung" at bounding box center [659, 321] width 634 height 19
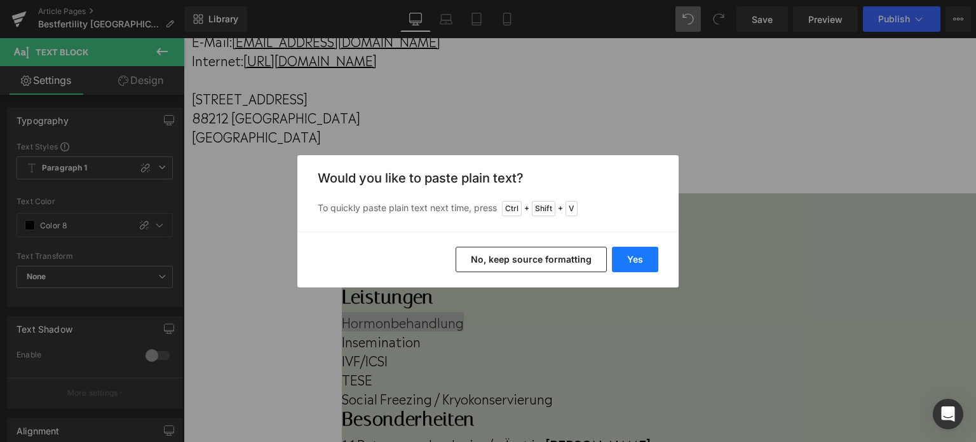
click at [622, 261] on button "Yes" at bounding box center [635, 259] width 46 height 25
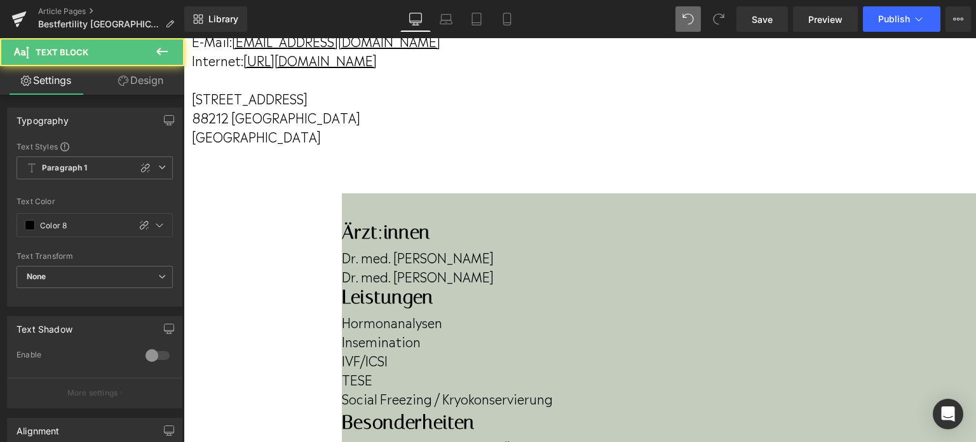
click at [586, 312] on p "Hormonanalysen" at bounding box center [659, 321] width 634 height 19
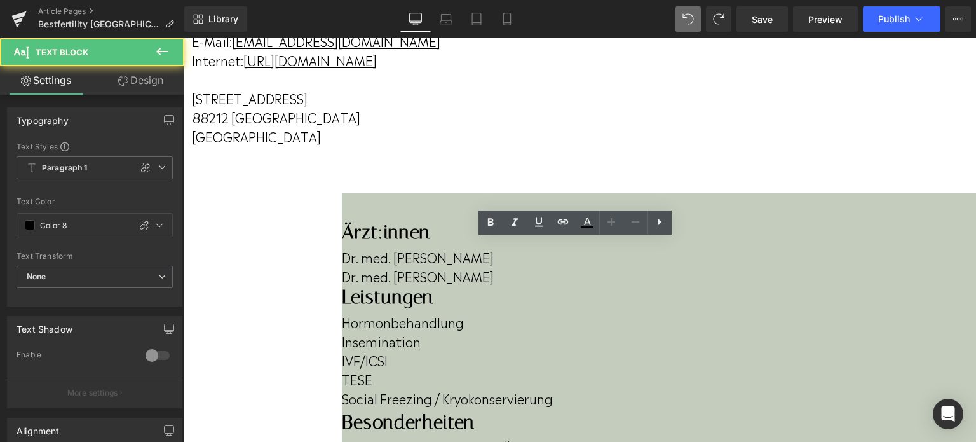
click at [612, 312] on p "Hormonbehandlung" at bounding box center [659, 321] width 634 height 19
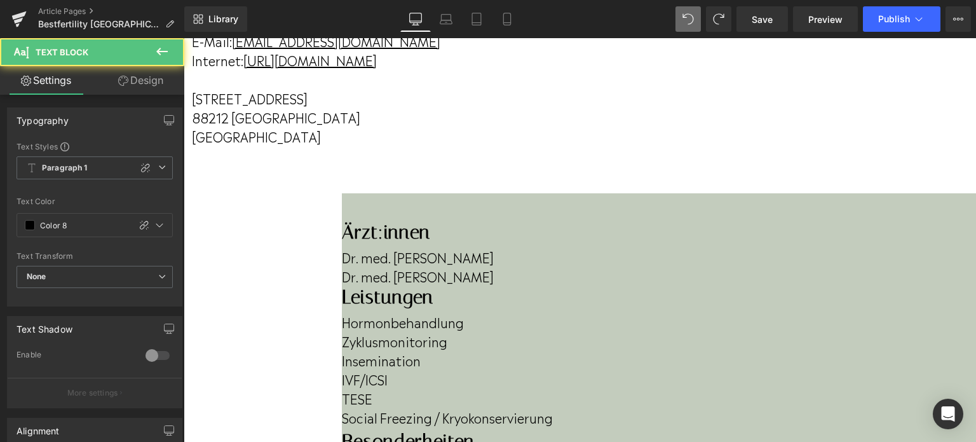
click at [614, 312] on p "Hormonbehandlung" at bounding box center [659, 321] width 634 height 19
click at [561, 388] on p "TESE" at bounding box center [659, 397] width 634 height 19
click at [590, 331] on p "Zyklusmonitoring" at bounding box center [659, 340] width 634 height 19
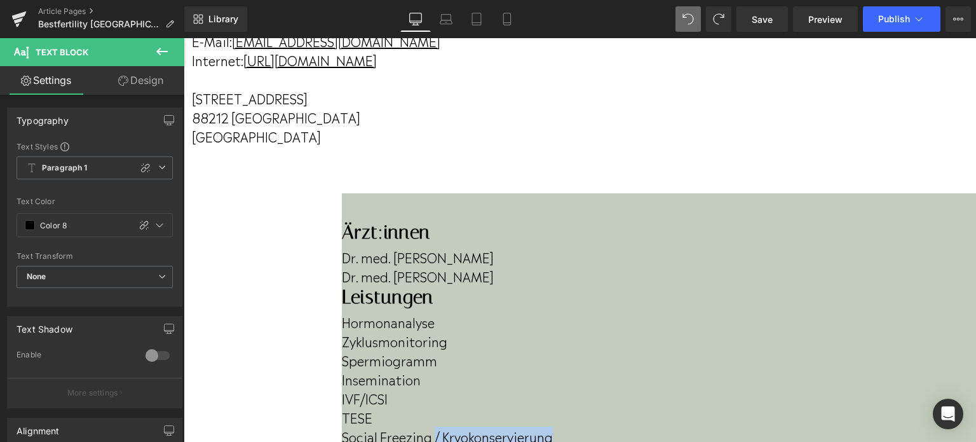
drag, startPoint x: 601, startPoint y: 381, endPoint x: 578, endPoint y: 368, distance: 26.2
click at [578, 426] on p "Social Freezing / Kryokonservierung" at bounding box center [659, 435] width 634 height 19
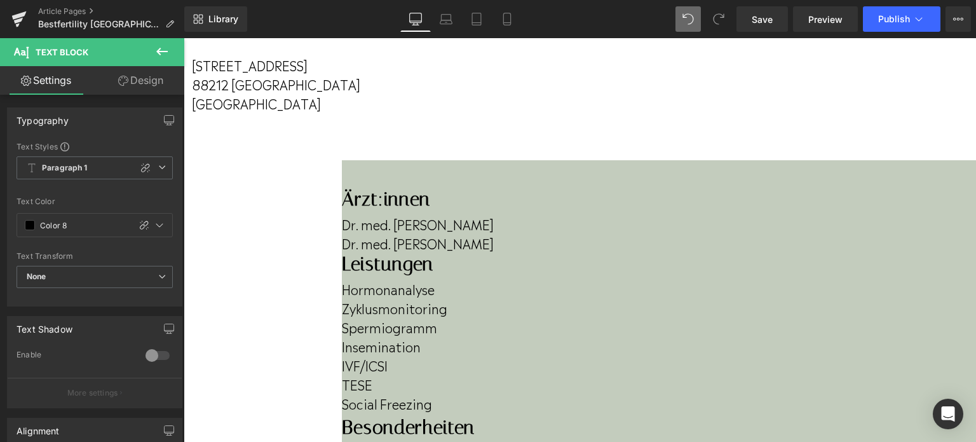
scroll to position [280, 0]
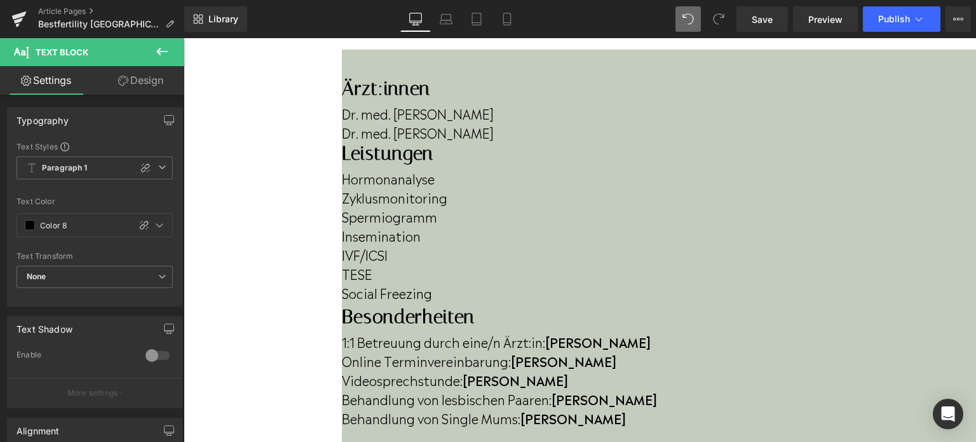
scroll to position [384, 0]
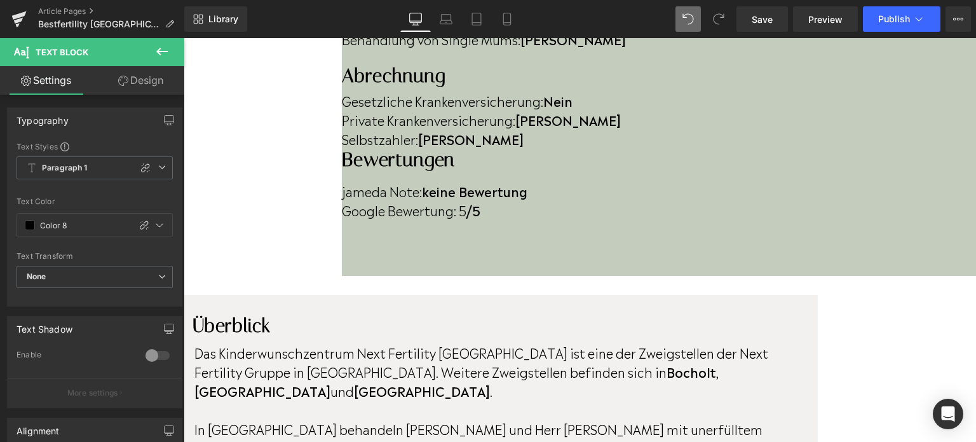
scroll to position [798, 0]
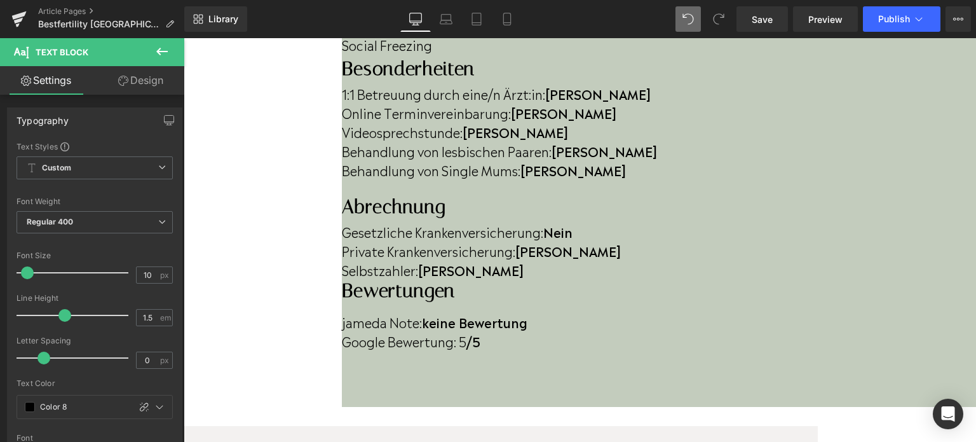
scroll to position [633, 0]
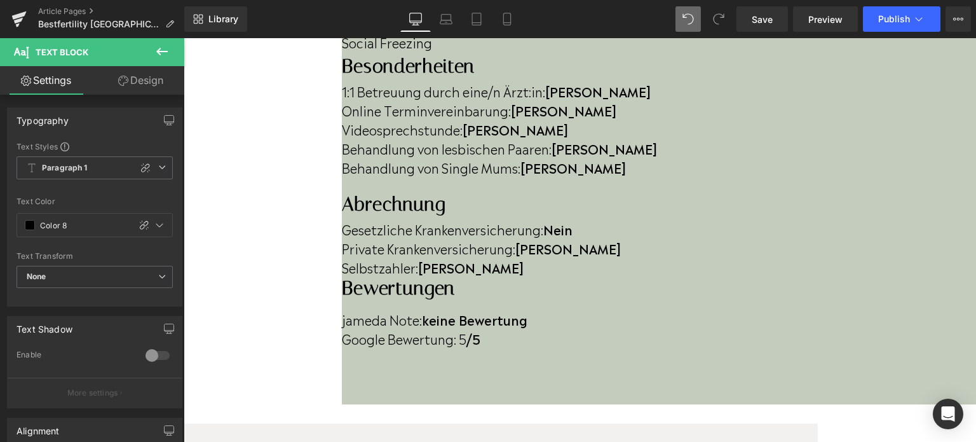
drag, startPoint x: 286, startPoint y: 282, endPoint x: 829, endPoint y: 298, distance: 543.6
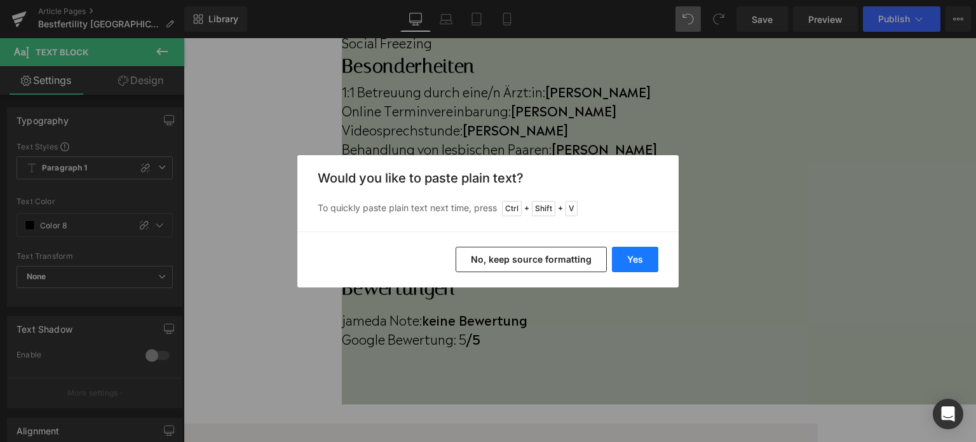
click at [644, 267] on button "Yes" at bounding box center [635, 259] width 46 height 25
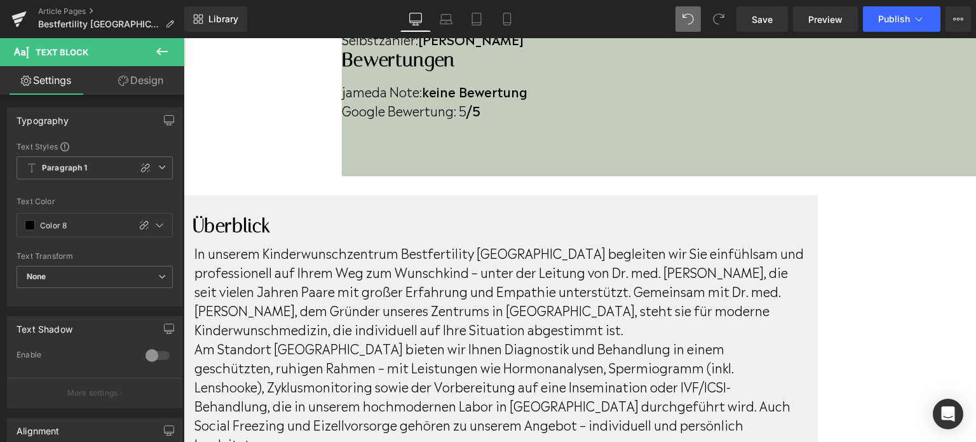
scroll to position [835, 0]
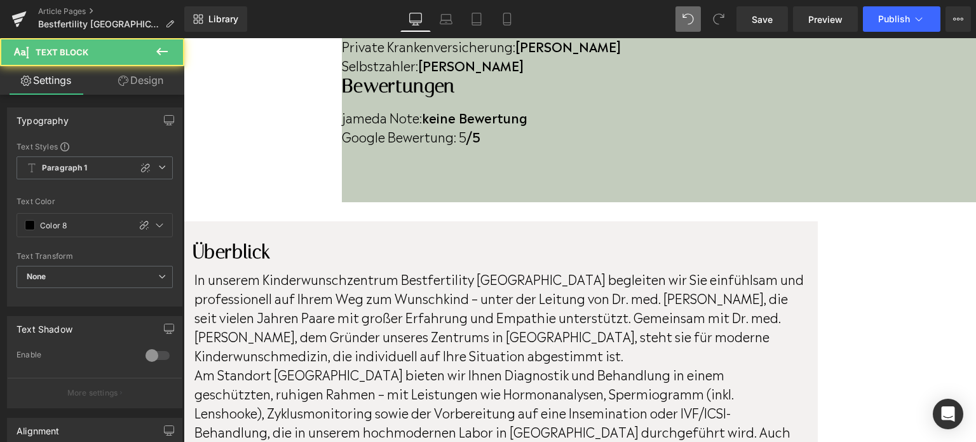
click at [285, 364] on p "Am Standort [GEOGRAPHIC_DATA] bieten wir Ihnen Diagnostik und Behandlung in ein…" at bounding box center [499, 421] width 610 height 114
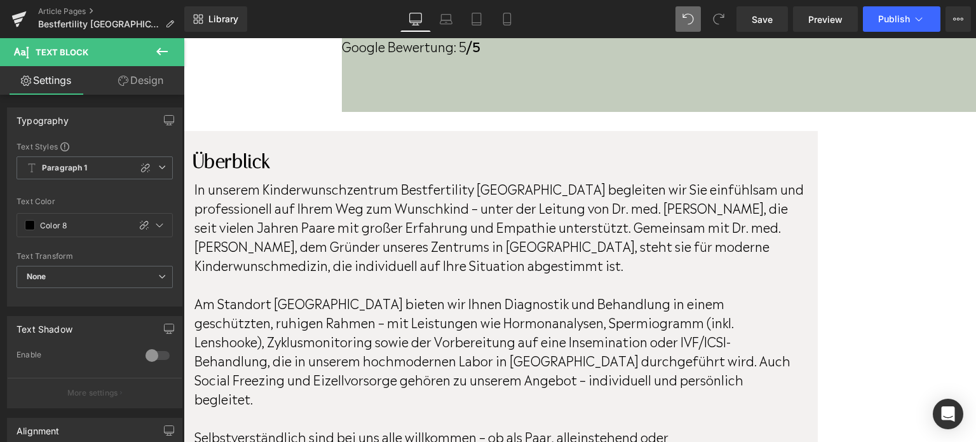
scroll to position [927, 0]
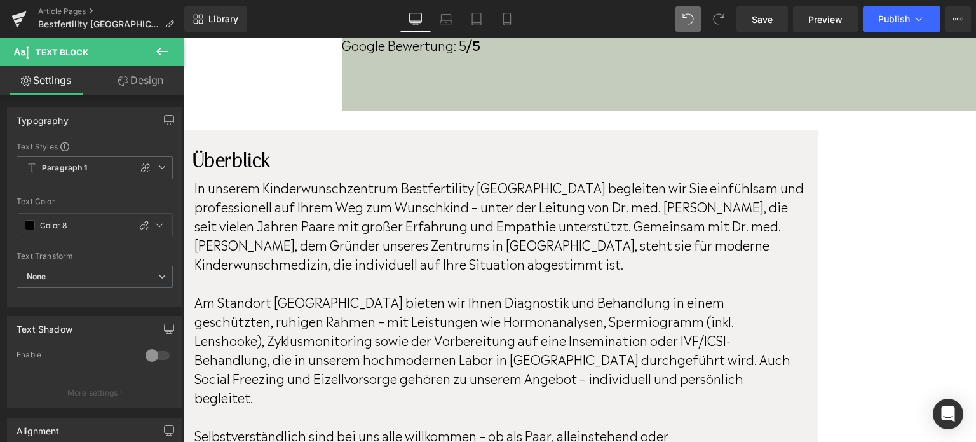
scroll to position [1082, 0]
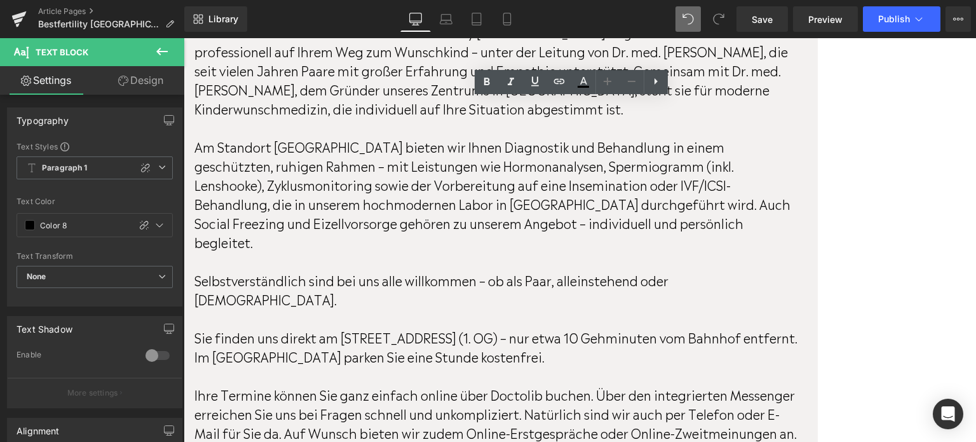
drag, startPoint x: 773, startPoint y: 353, endPoint x: 297, endPoint y: 236, distance: 489.6
click at [297, 236] on div "In unserem Kinderwunschzentrum Bestfertility [GEOGRAPHIC_DATA] begleiten wir Si…" at bounding box center [497, 304] width 626 height 574
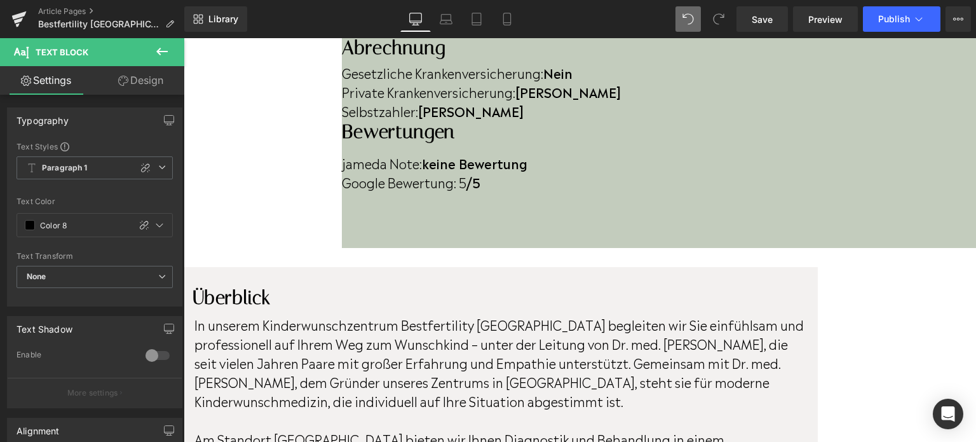
scroll to position [793, 0]
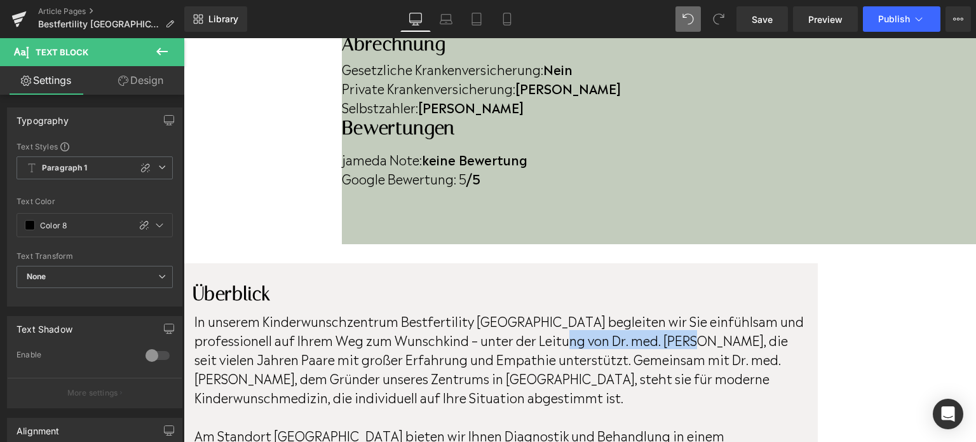
drag, startPoint x: 717, startPoint y: 137, endPoint x: 837, endPoint y: 145, distance: 120.4
click at [805, 311] on p "In unserem Kinderwunschzentrum Bestfertility [GEOGRAPHIC_DATA] begleiten wir Si…" at bounding box center [499, 358] width 610 height 95
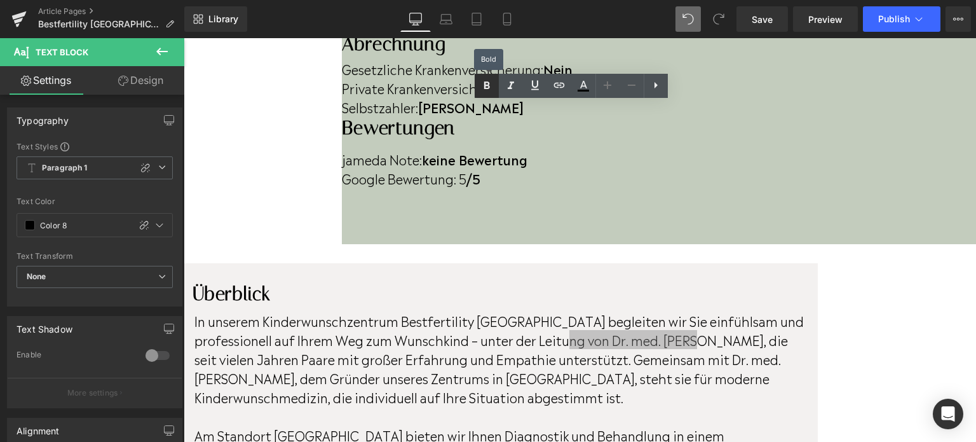
click at [490, 84] on icon at bounding box center [486, 85] width 15 height 15
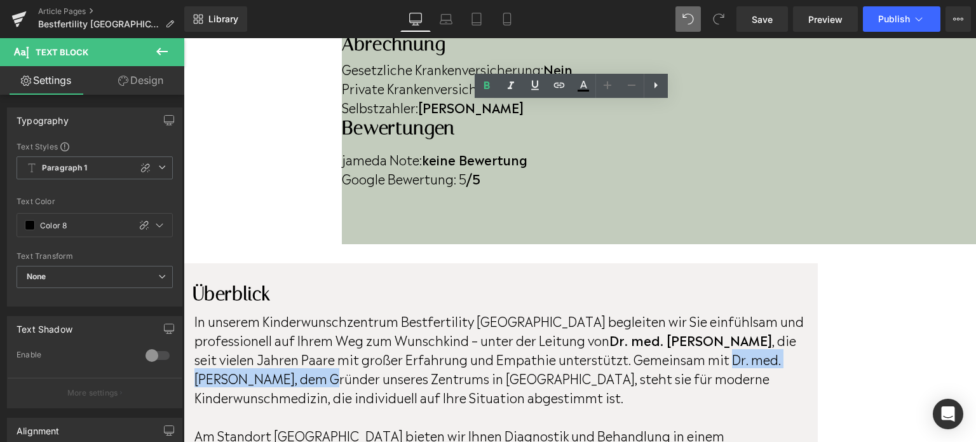
drag, startPoint x: 851, startPoint y: 160, endPoint x: 447, endPoint y: 177, distance: 404.6
click at [447, 311] on p "In unserem Kinderwunschzentrum Bestfertility [GEOGRAPHIC_DATA] begleiten wir Si…" at bounding box center [499, 358] width 610 height 95
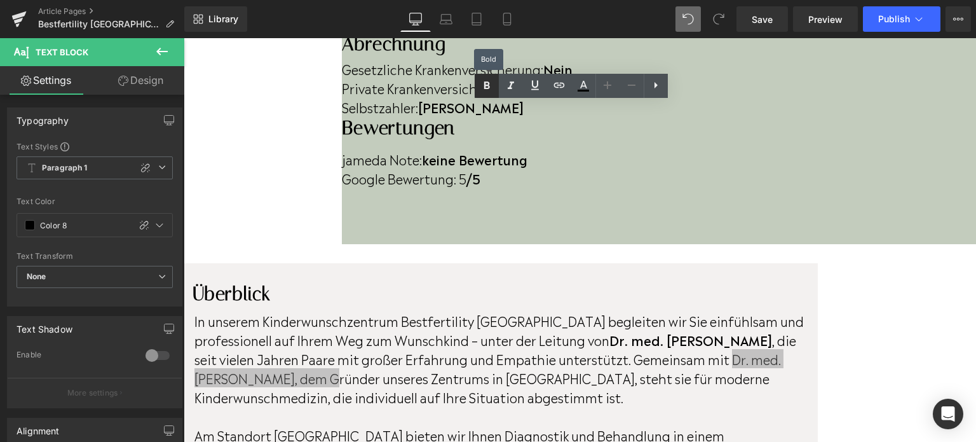
click at [489, 92] on icon at bounding box center [486, 85] width 15 height 15
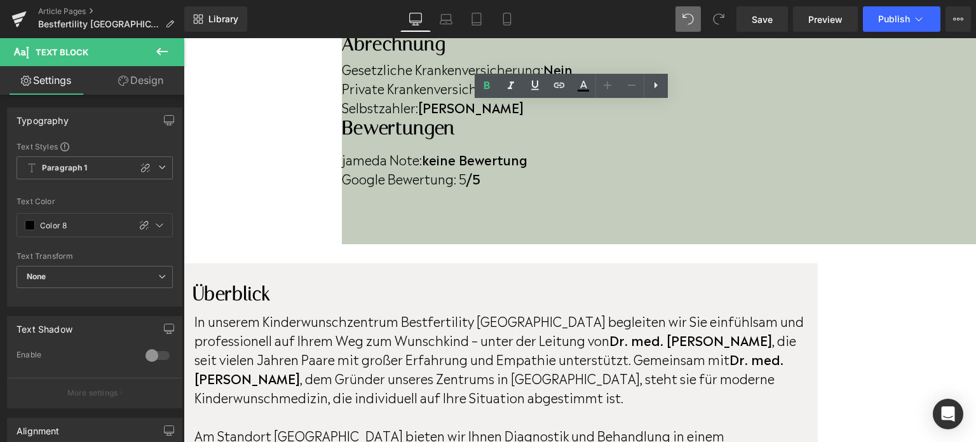
drag, startPoint x: 551, startPoint y: 251, endPoint x: 641, endPoint y: 248, distance: 89.6
click at [486, 92] on icon at bounding box center [486, 85] width 15 height 15
drag, startPoint x: 655, startPoint y: 256, endPoint x: 861, endPoint y: 259, distance: 205.9
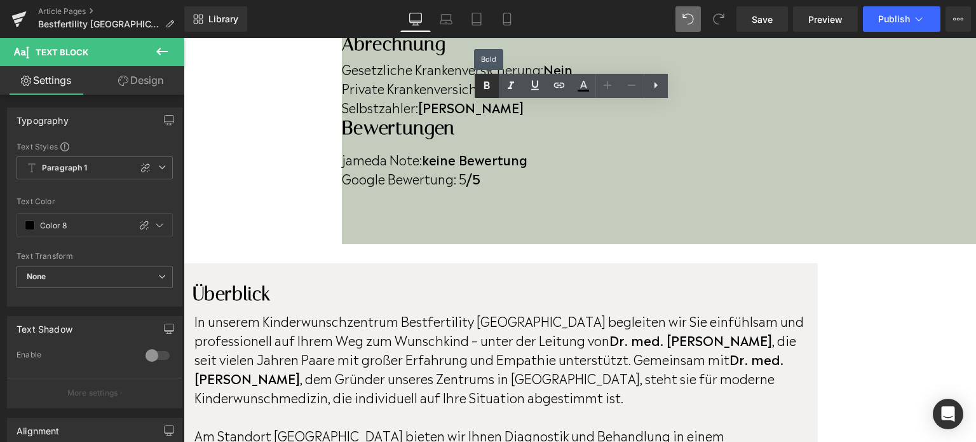
click at [491, 80] on icon at bounding box center [486, 85] width 15 height 15
drag, startPoint x: 282, startPoint y: 269, endPoint x: 385, endPoint y: 278, distance: 102.8
click at [486, 91] on icon at bounding box center [486, 85] width 15 height 15
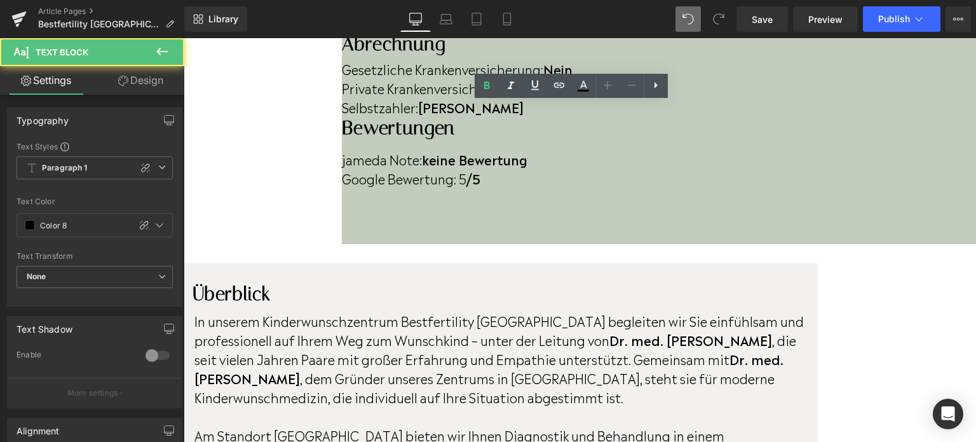
drag, startPoint x: 597, startPoint y: 274, endPoint x: 676, endPoint y: 277, distance: 78.9
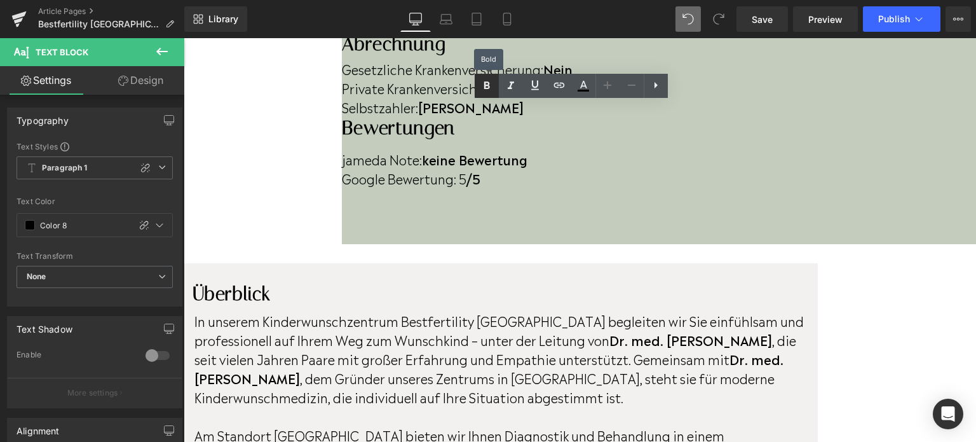
click at [491, 92] on icon at bounding box center [486, 85] width 15 height 15
drag, startPoint x: 711, startPoint y: 271, endPoint x: 840, endPoint y: 278, distance: 128.6
click at [480, 87] on icon at bounding box center [486, 85] width 15 height 15
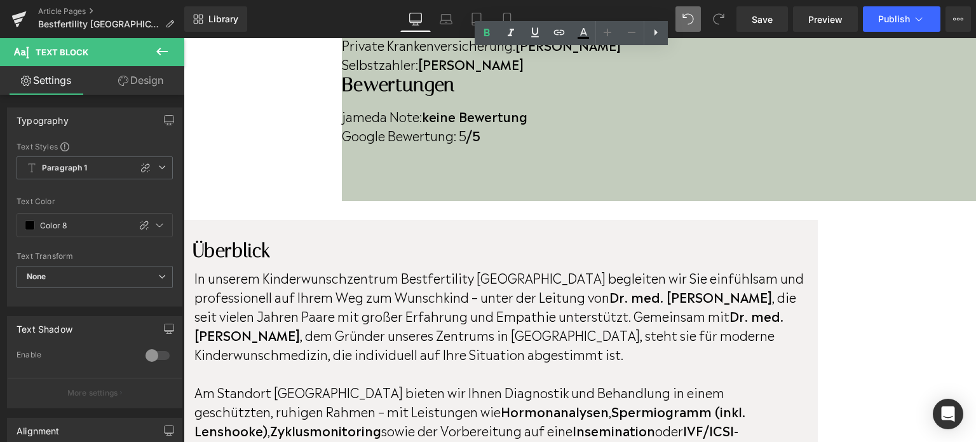
scroll to position [847, 0]
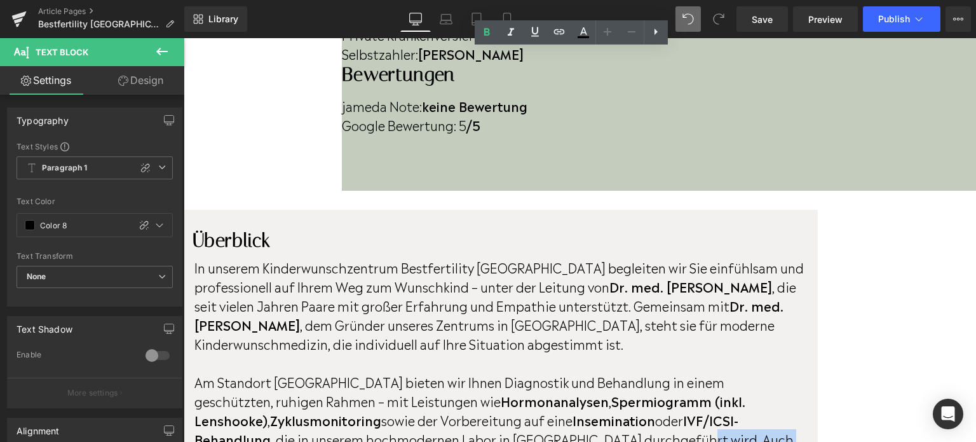
drag, startPoint x: 735, startPoint y: 240, endPoint x: 830, endPoint y: 242, distance: 94.7
click at [805, 372] on p "Am Standort [GEOGRAPHIC_DATA] bieten wir Ihnen Diagnostik und Behandlung in ein…" at bounding box center [499, 429] width 610 height 114
click at [493, 29] on icon at bounding box center [486, 32] width 15 height 15
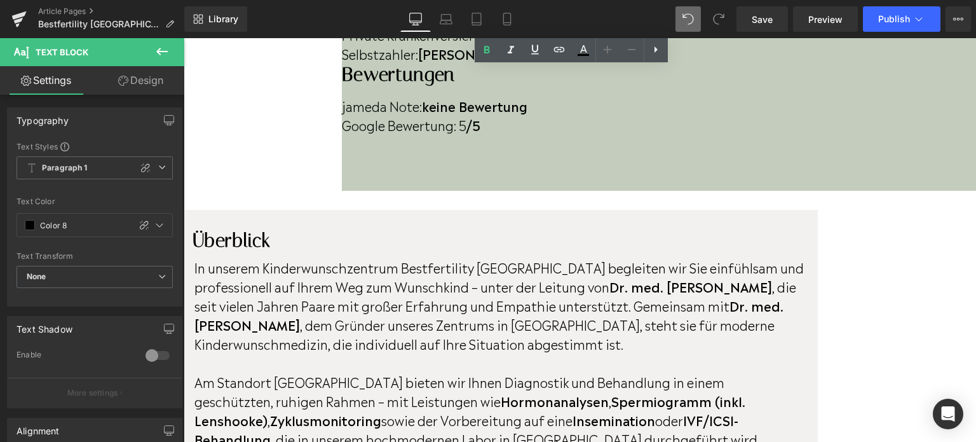
scroll to position [874, 0]
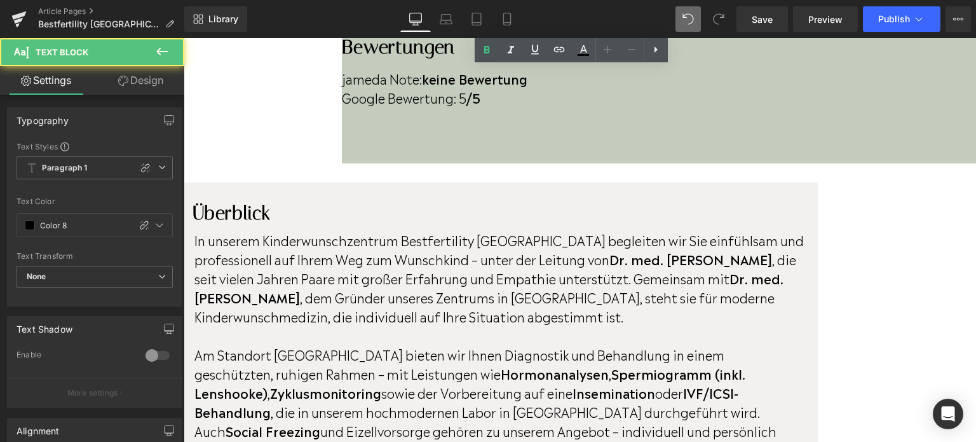
drag, startPoint x: 473, startPoint y: 268, endPoint x: 565, endPoint y: 269, distance: 92.2
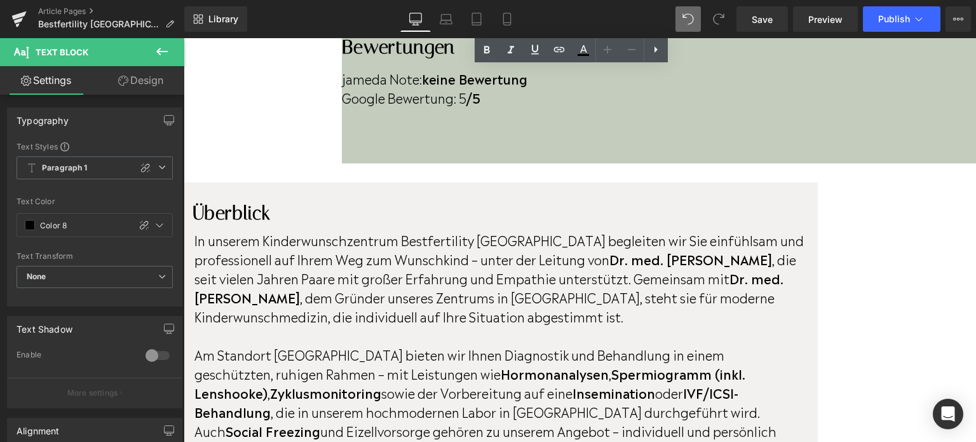
drag, startPoint x: 470, startPoint y: 268, endPoint x: 564, endPoint y: 268, distance: 94.7
click at [486, 52] on icon at bounding box center [487, 50] width 6 height 8
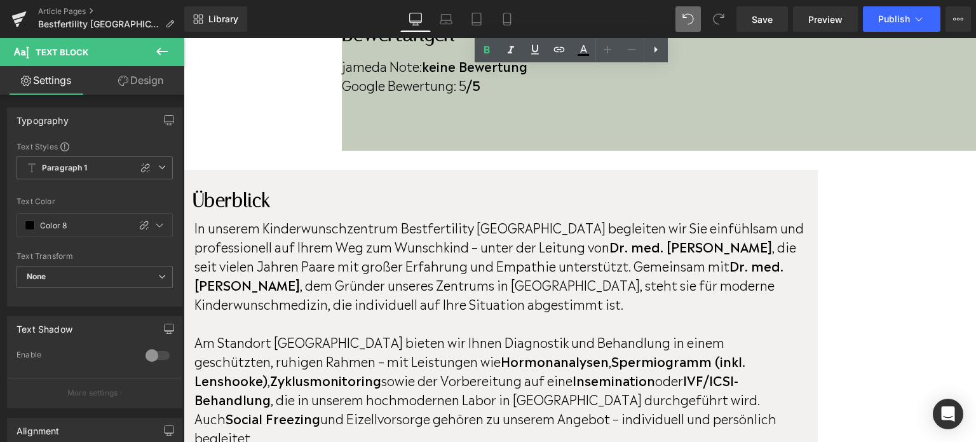
drag, startPoint x: 611, startPoint y: 351, endPoint x: 661, endPoint y: 353, distance: 49.6
click at [486, 48] on icon at bounding box center [486, 50] width 15 height 15
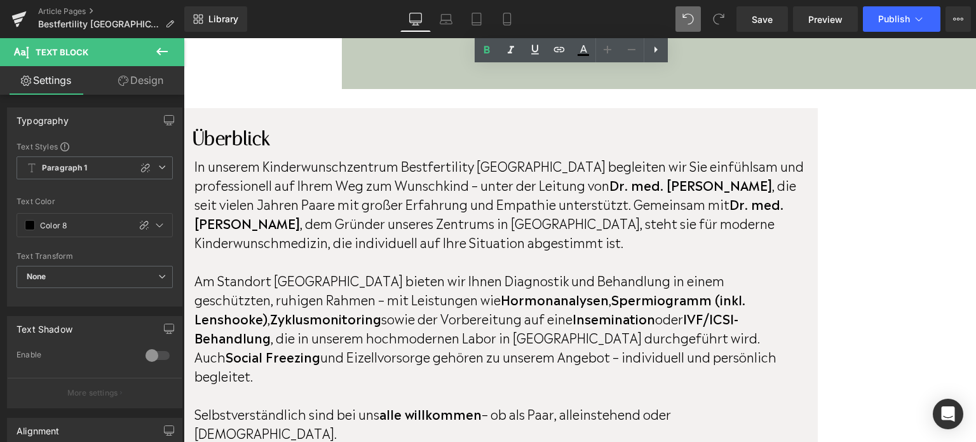
drag, startPoint x: 653, startPoint y: 329, endPoint x: 784, endPoint y: 332, distance: 131.0
click at [486, 54] on icon at bounding box center [486, 50] width 15 height 15
drag, startPoint x: 824, startPoint y: 331, endPoint x: 382, endPoint y: 348, distance: 442.0
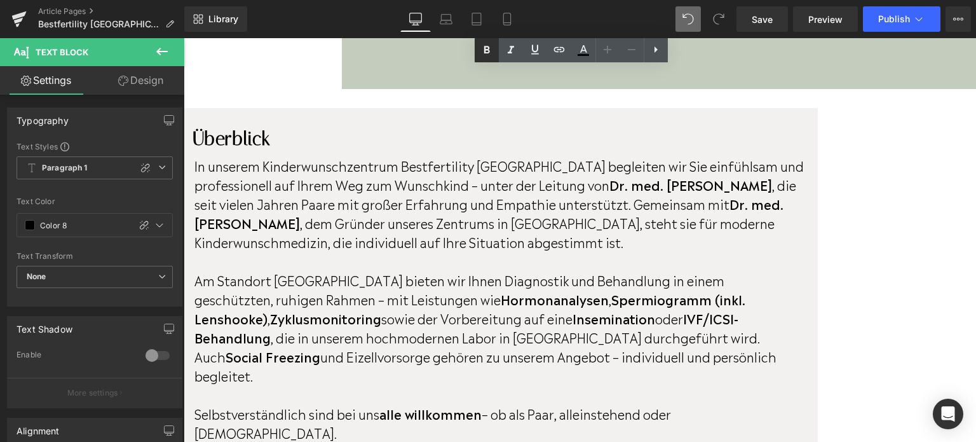
click at [491, 48] on icon at bounding box center [486, 50] width 15 height 15
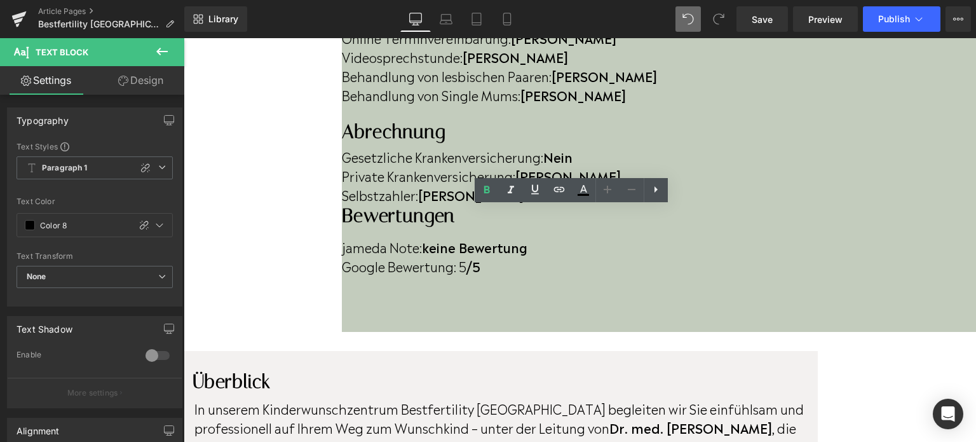
scroll to position [672, 0]
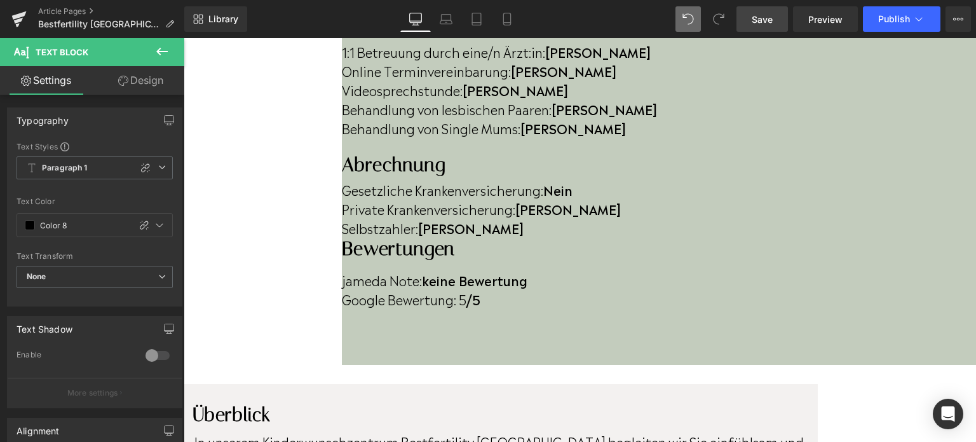
click at [754, 22] on span "Save" at bounding box center [762, 19] width 21 height 13
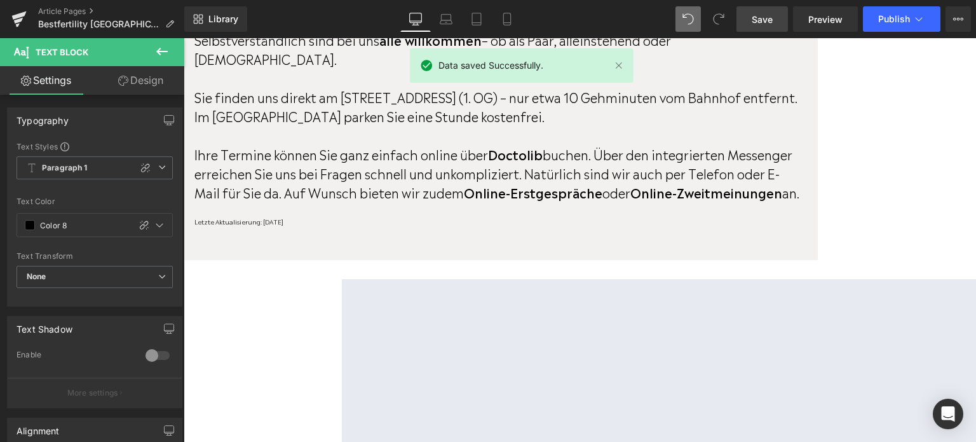
scroll to position [1235, 0]
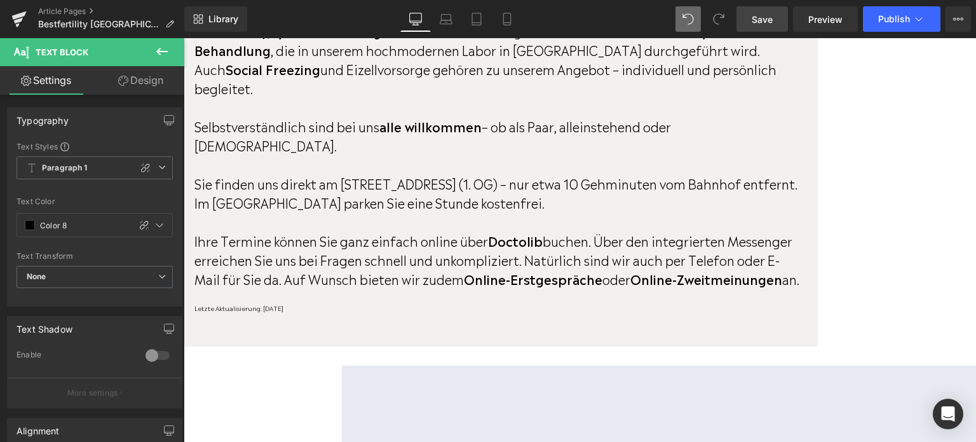
click at [160, 53] on icon at bounding box center [161, 51] width 15 height 15
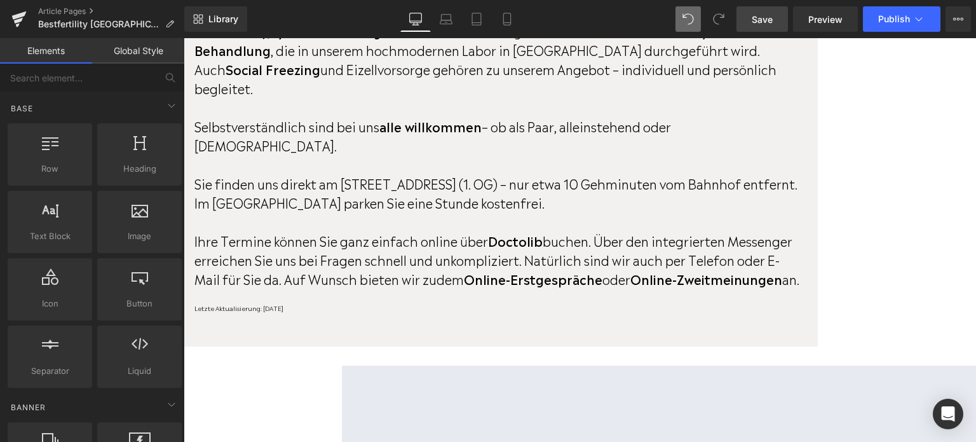
click at [184, 38] on span "Row" at bounding box center [184, 38] width 0 height 0
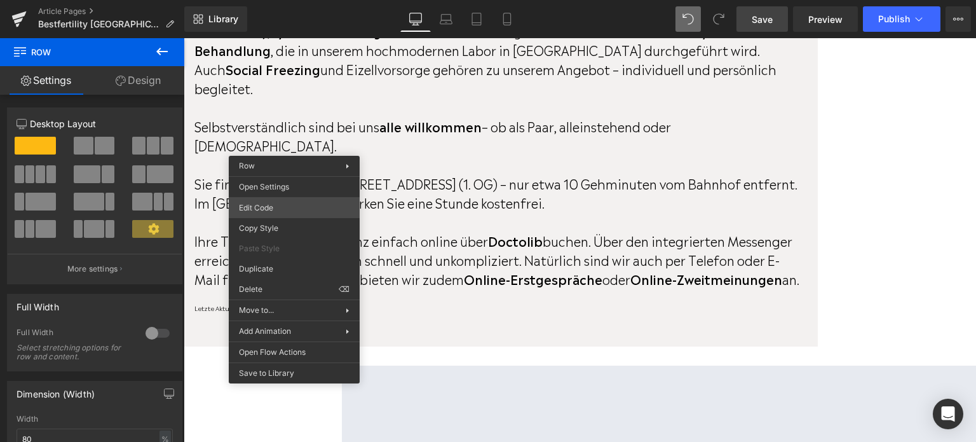
click at [282, 0] on div "Row You are previewing how the will restyle your page. You can not edit Element…" at bounding box center [488, 0] width 976 height 0
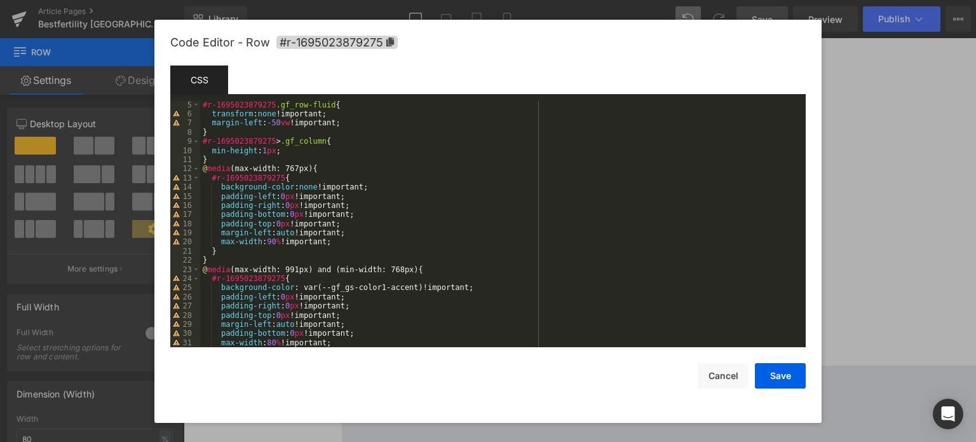
scroll to position [34, 0]
click at [711, 379] on button "Cancel" at bounding box center [723, 375] width 51 height 25
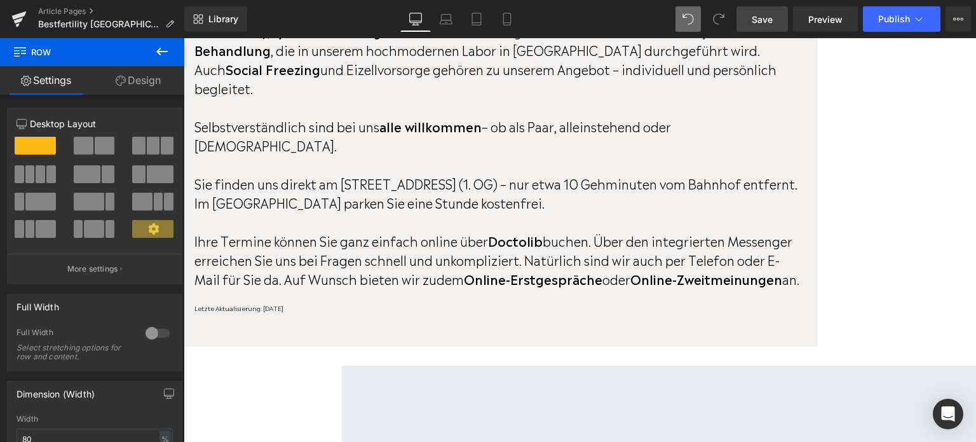
click at [184, 38] on span "Google Maps" at bounding box center [184, 38] width 0 height 0
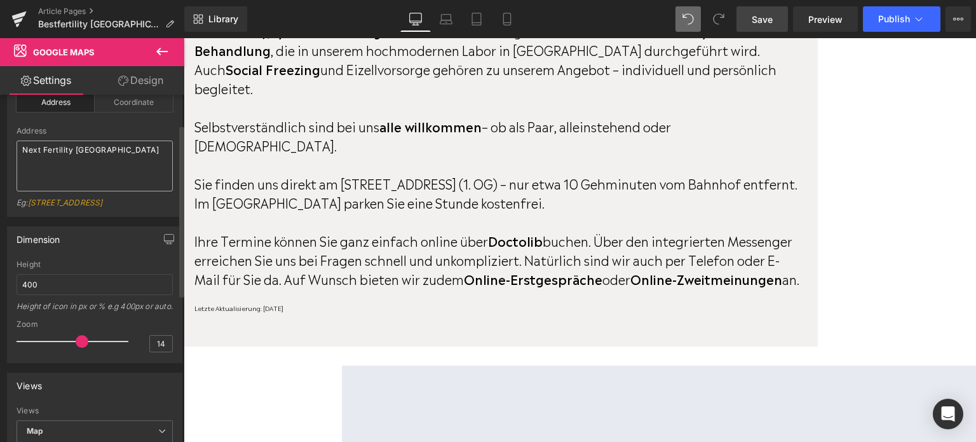
scroll to position [53, 0]
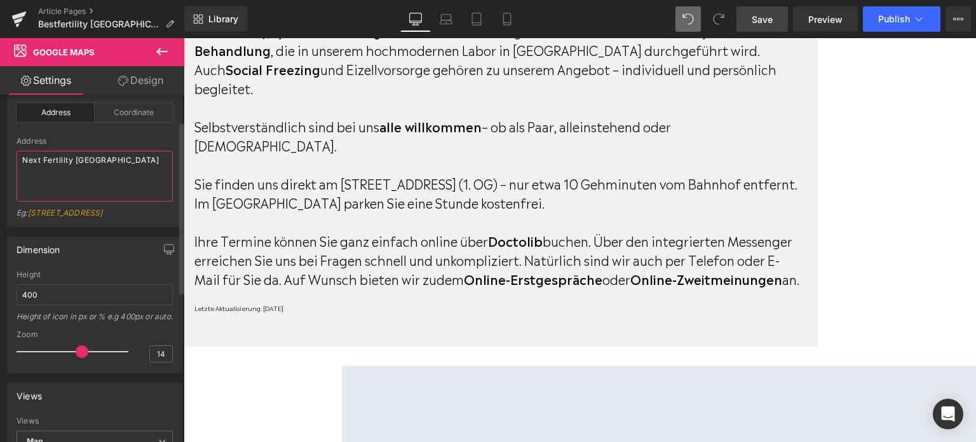
click at [139, 160] on textarea "Next Fertility [GEOGRAPHIC_DATA]" at bounding box center [95, 176] width 156 height 51
click at [147, 117] on div "Coordinate" at bounding box center [134, 112] width 78 height 19
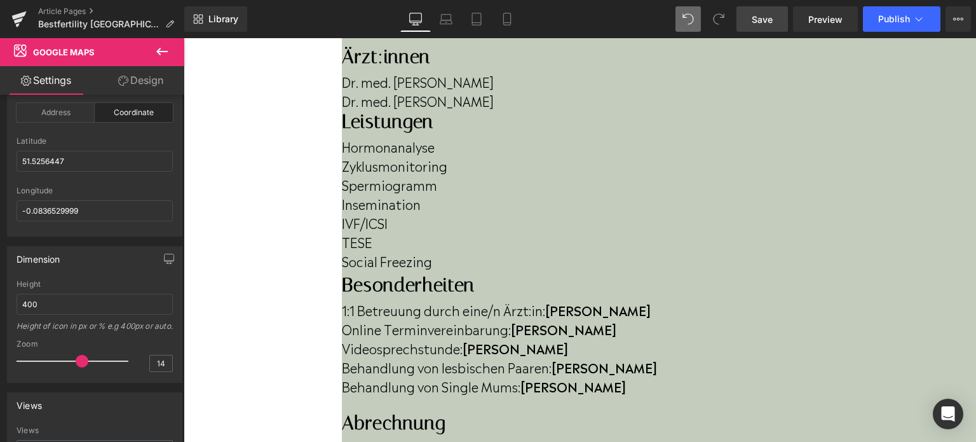
scroll to position [413, 0]
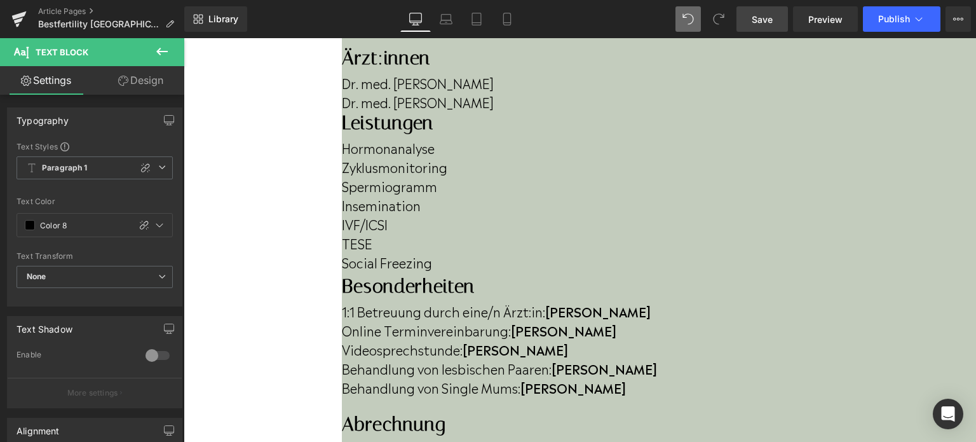
drag, startPoint x: 606, startPoint y: 340, endPoint x: 628, endPoint y: 343, distance: 22.4
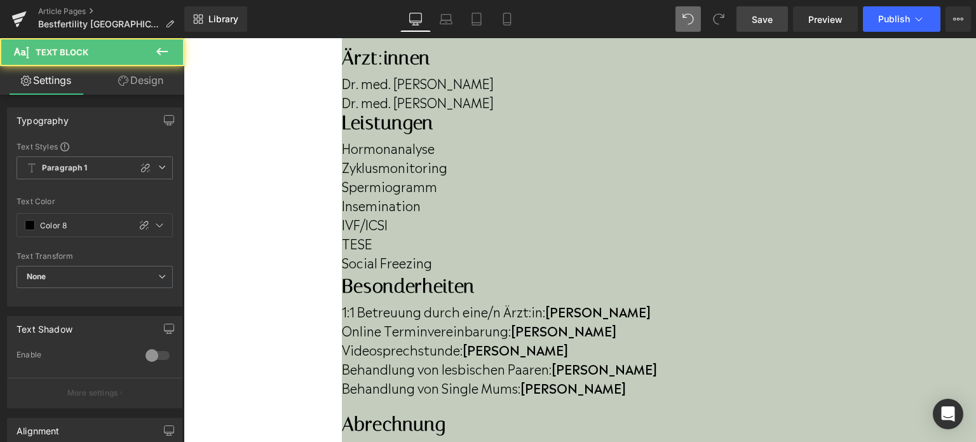
drag, startPoint x: 568, startPoint y: 307, endPoint x: 647, endPoint y: 296, distance: 79.6
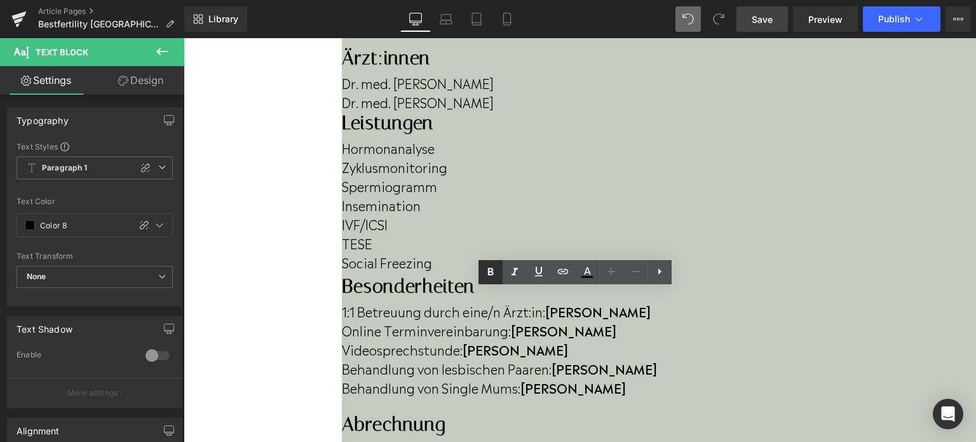
click at [497, 266] on icon at bounding box center [490, 271] width 15 height 15
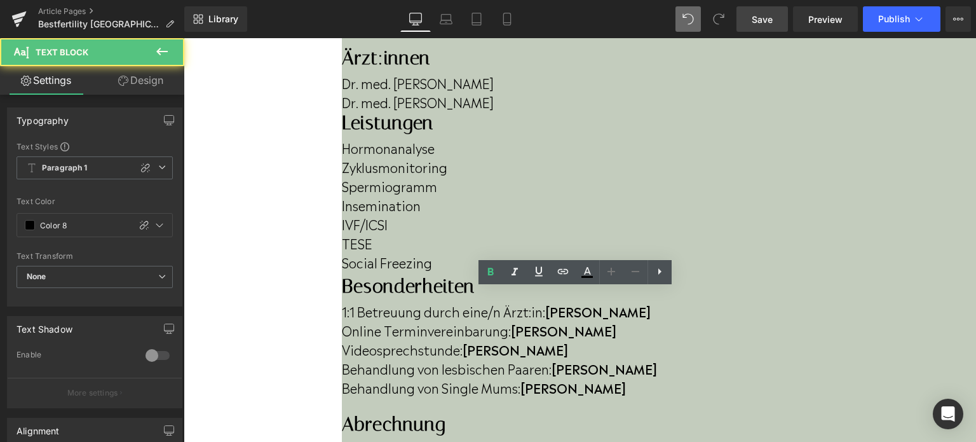
drag, startPoint x: 604, startPoint y: 337, endPoint x: 619, endPoint y: 355, distance: 22.5
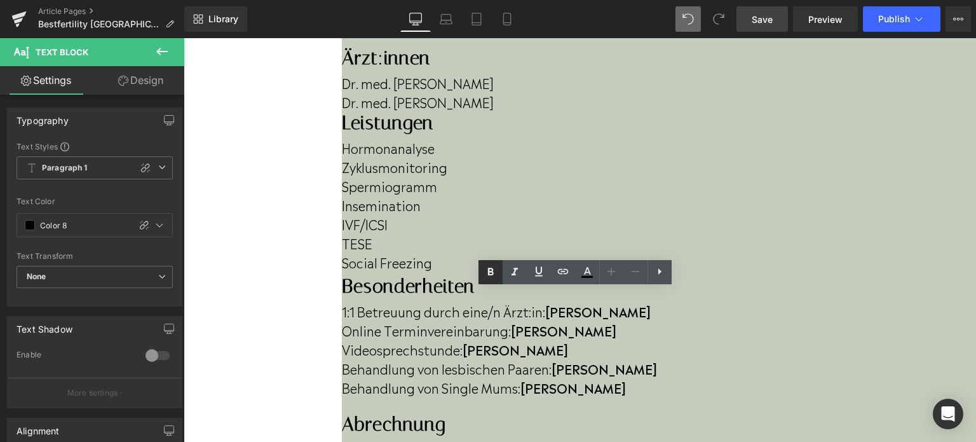
click at [496, 277] on icon at bounding box center [490, 271] width 15 height 15
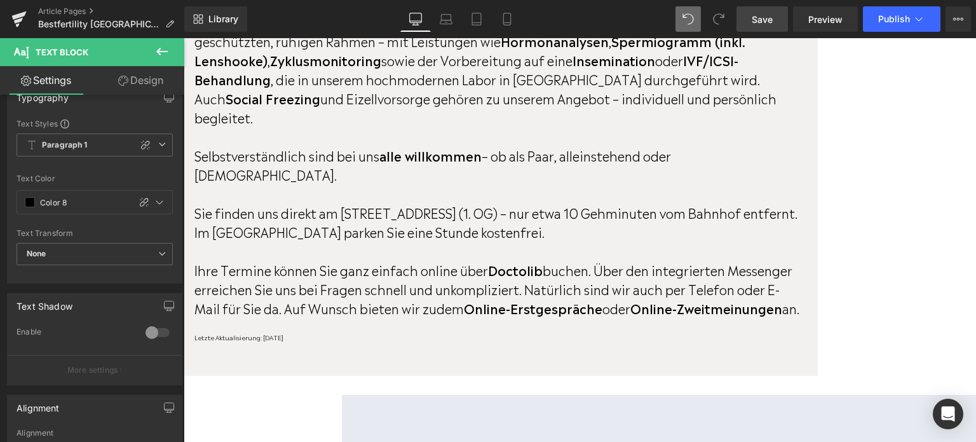
scroll to position [1200, 0]
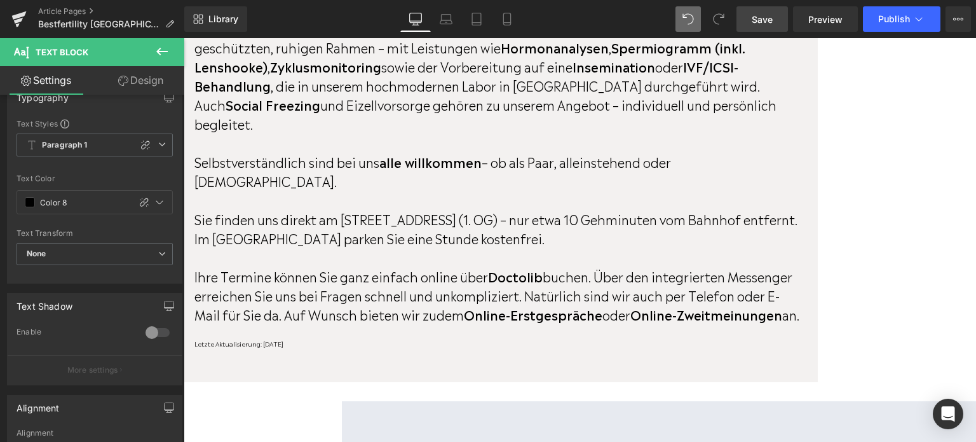
drag, startPoint x: 297, startPoint y: 179, endPoint x: 590, endPoint y: 175, distance: 293.6
click at [555, 339] on div "Letzte Aktualisierung: [DATE] Text Block" at bounding box center [499, 347] width 610 height 16
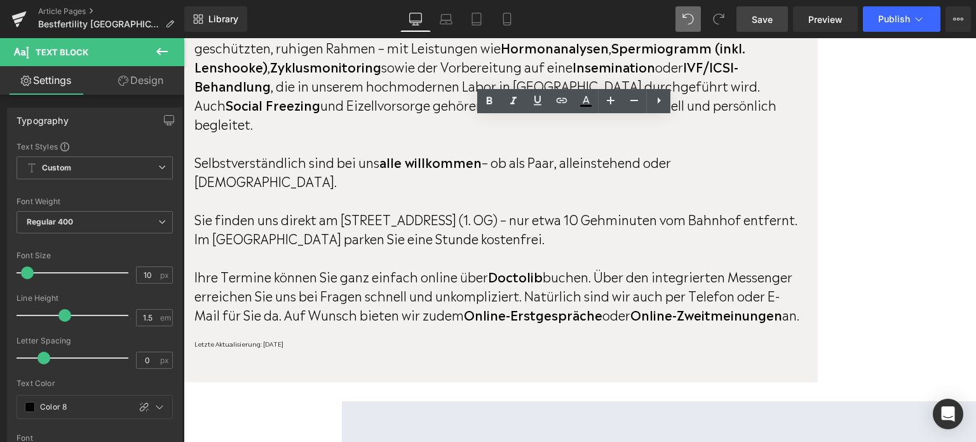
scroll to position [1252, 0]
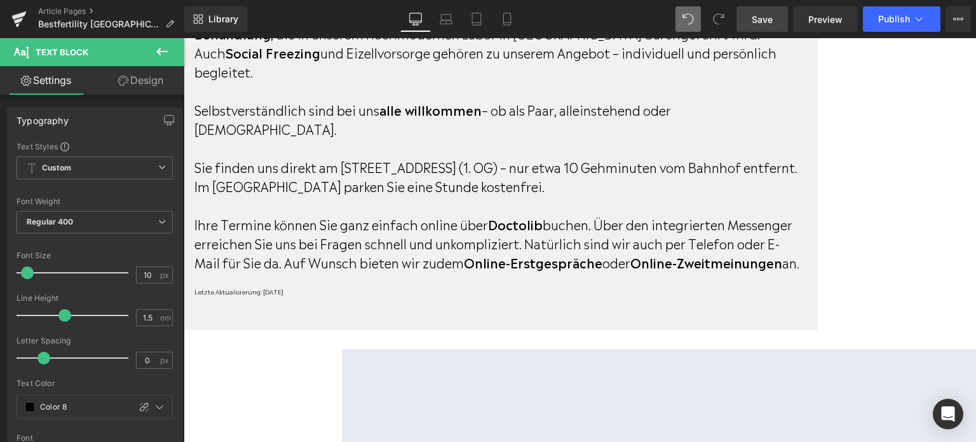
click at [168, 53] on icon at bounding box center [161, 51] width 15 height 15
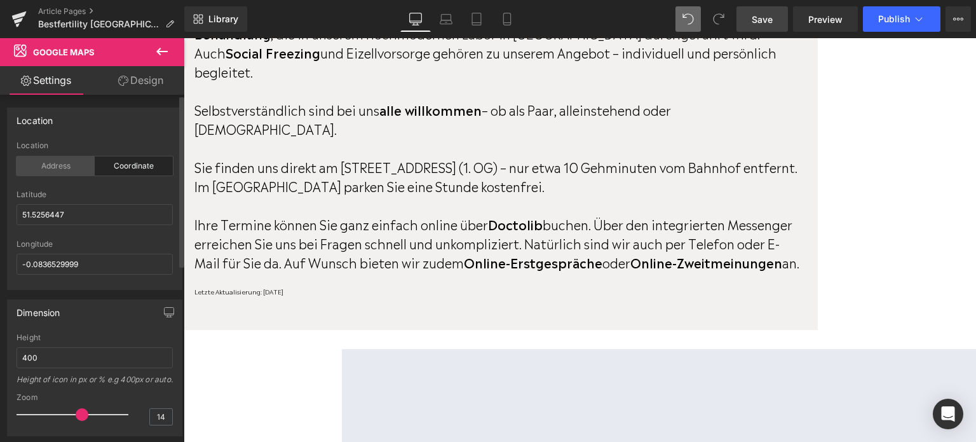
click at [69, 162] on div "Address" at bounding box center [56, 165] width 78 height 19
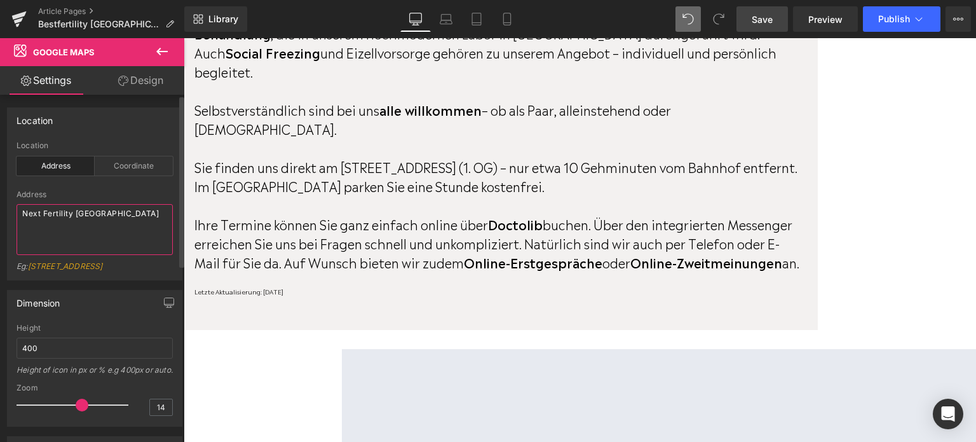
drag, startPoint x: 125, startPoint y: 216, endPoint x: 0, endPoint y: 196, distance: 126.7
click at [0, 196] on div "Location coordinate Location Address Coordinate Address Next Fertility [GEOGRAP…" at bounding box center [95, 189] width 190 height 182
paste textarea "Marienpl. 79, 88212"
type textarea "Marienpl. 79, 88212 [GEOGRAPHIC_DATA]"
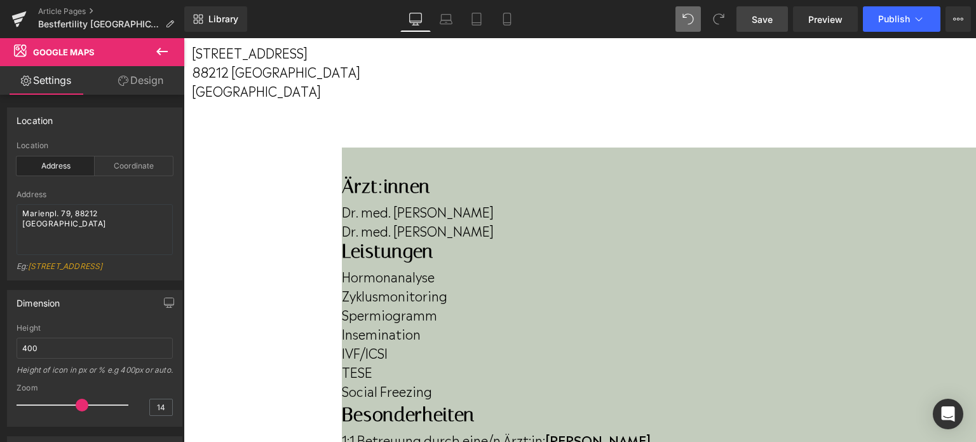
scroll to position [0, 0]
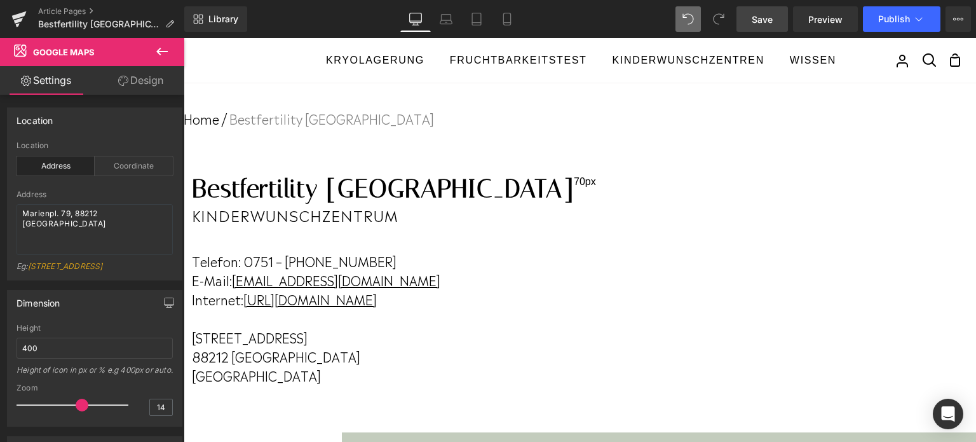
click at [761, 24] on span "Save" at bounding box center [762, 19] width 21 height 13
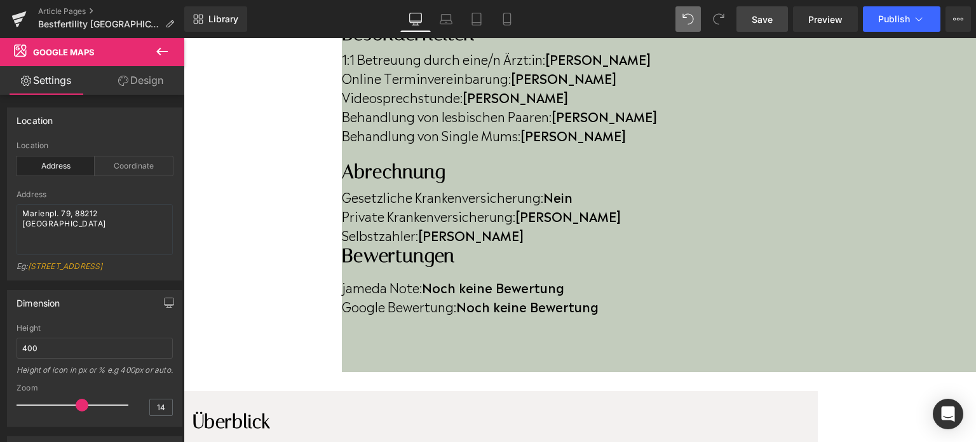
scroll to position [665, 0]
click at [754, 22] on span "Save" at bounding box center [762, 19] width 21 height 13
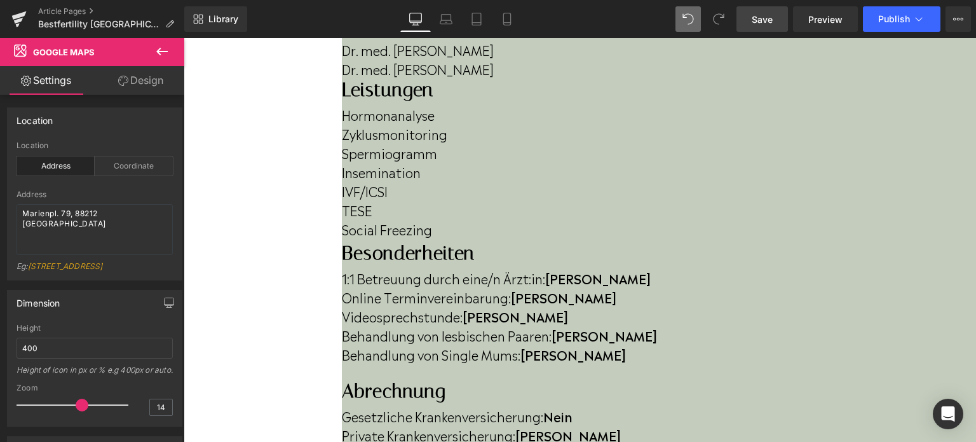
scroll to position [399, 0]
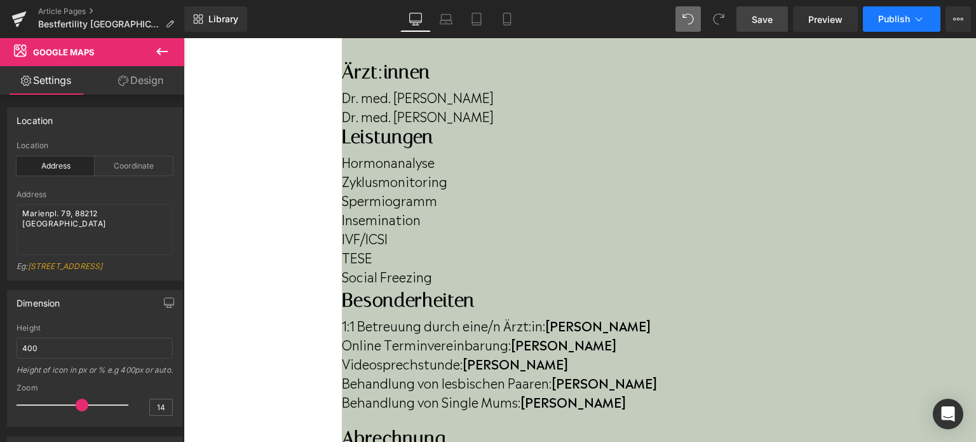
click at [895, 24] on span "Publish" at bounding box center [894, 19] width 32 height 10
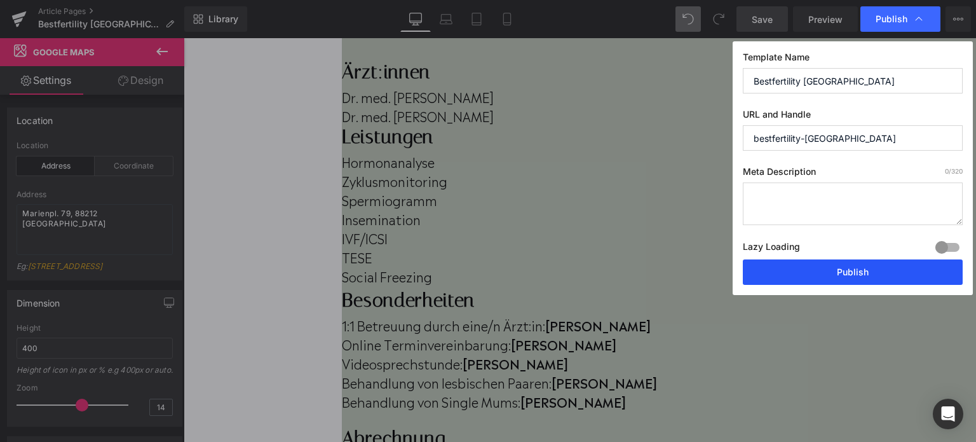
click at [782, 276] on button "Publish" at bounding box center [853, 271] width 220 height 25
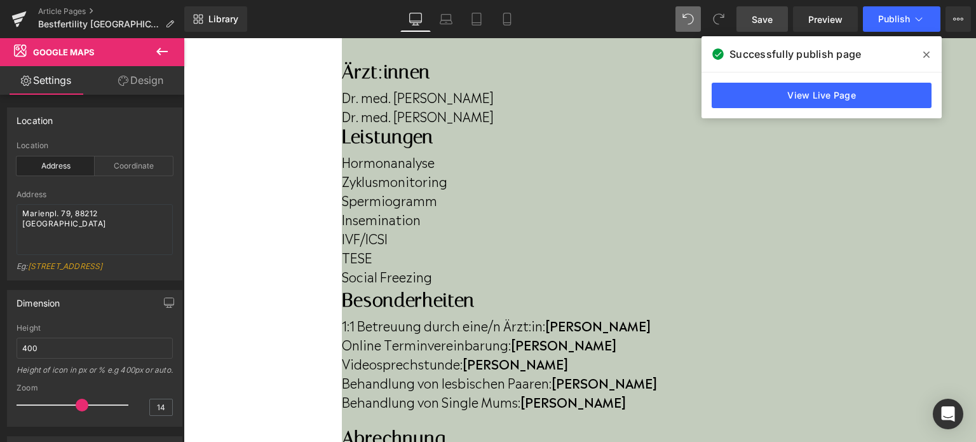
click at [925, 53] on icon at bounding box center [926, 55] width 6 height 10
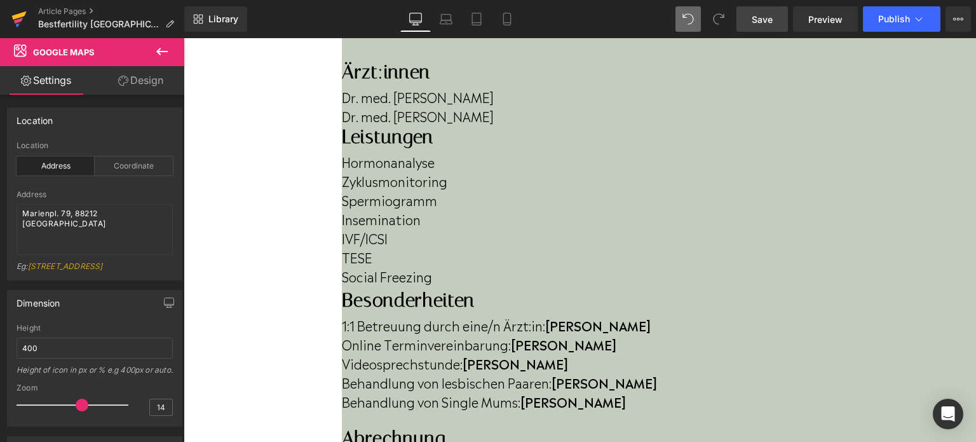
click at [18, 17] on icon at bounding box center [19, 15] width 15 height 8
